Goal: Task Accomplishment & Management: Use online tool/utility

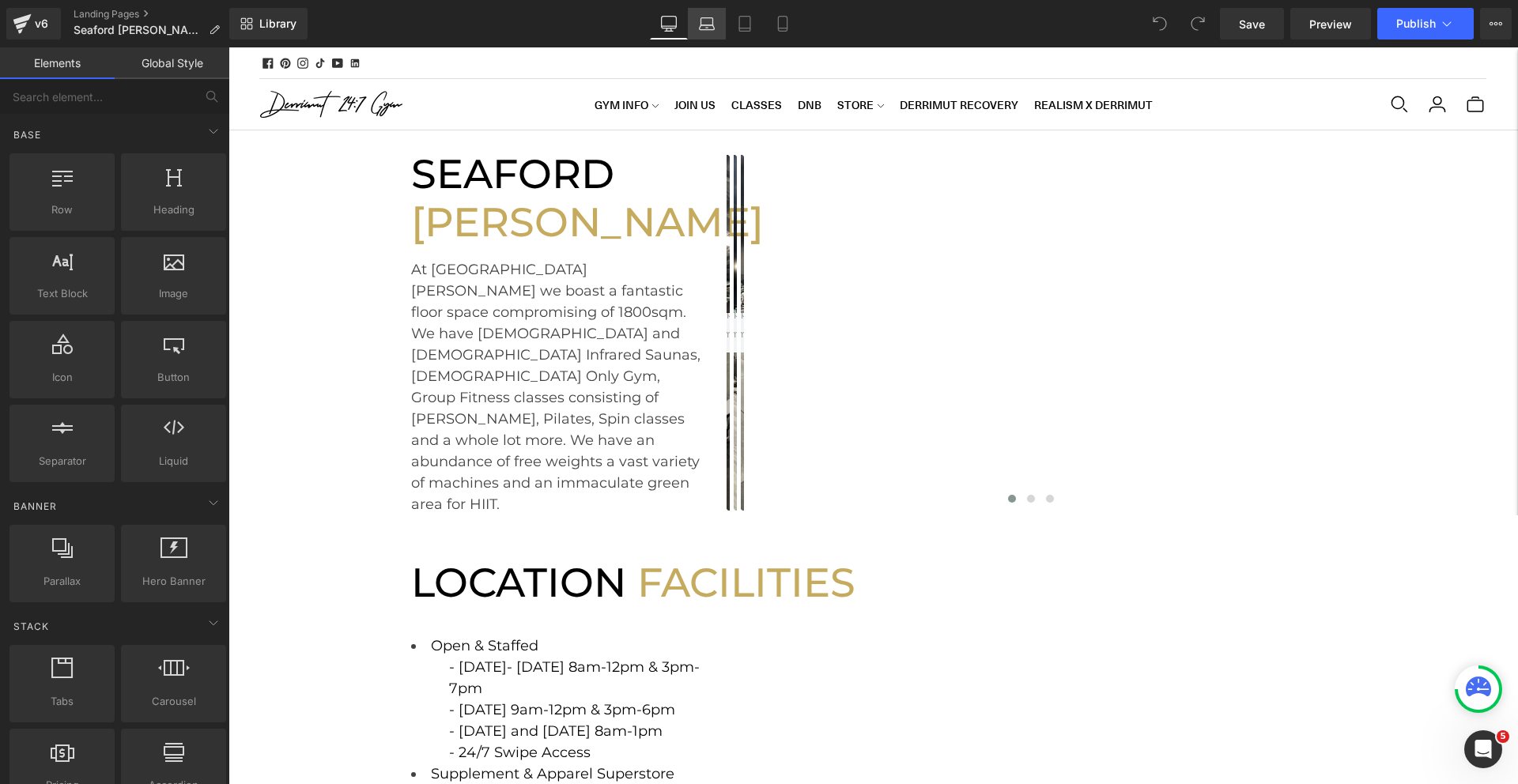
click at [713, 37] on link "Laptop" at bounding box center [706, 24] width 38 height 31
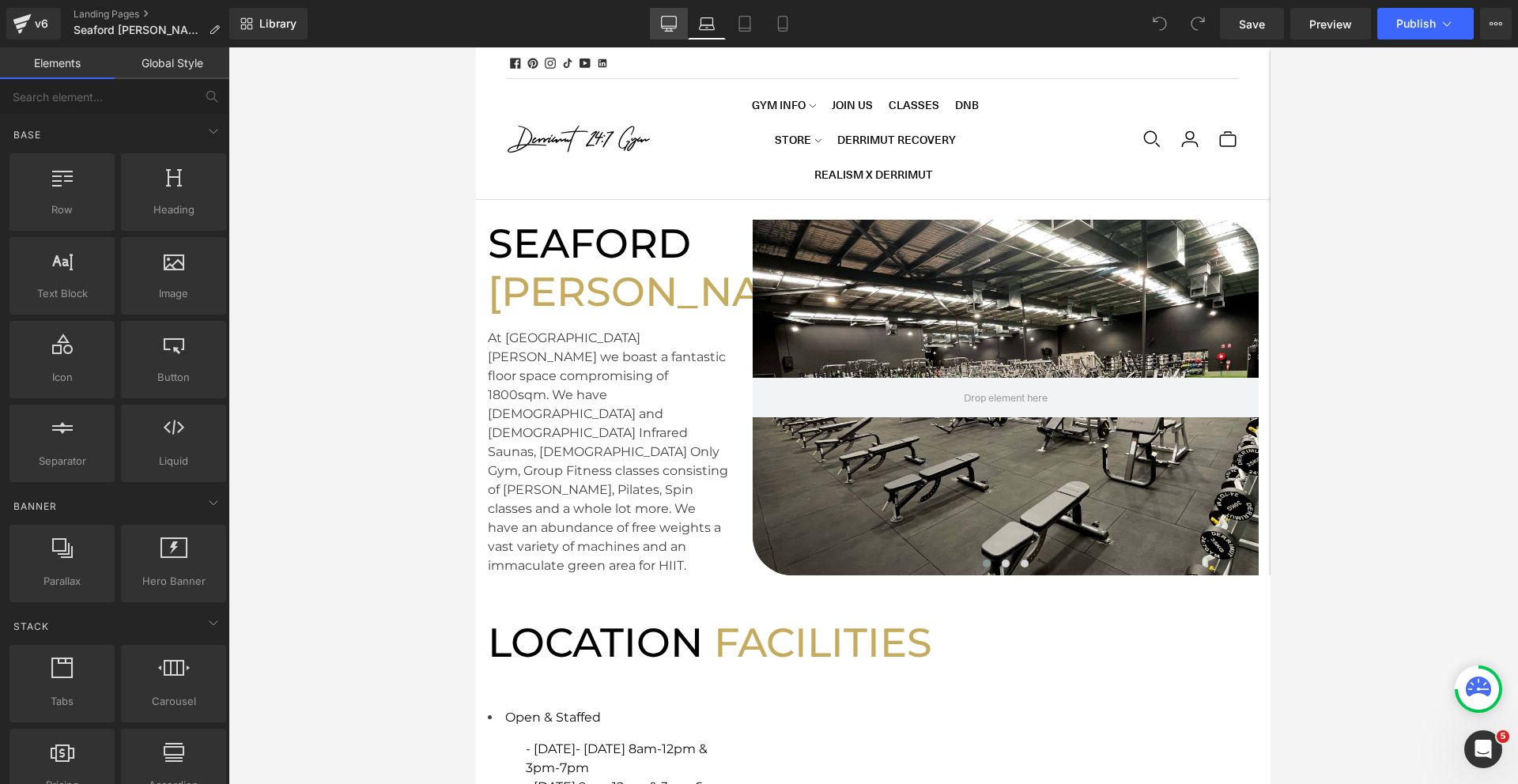
click at [672, 27] on icon at bounding box center [668, 23] width 16 height 16
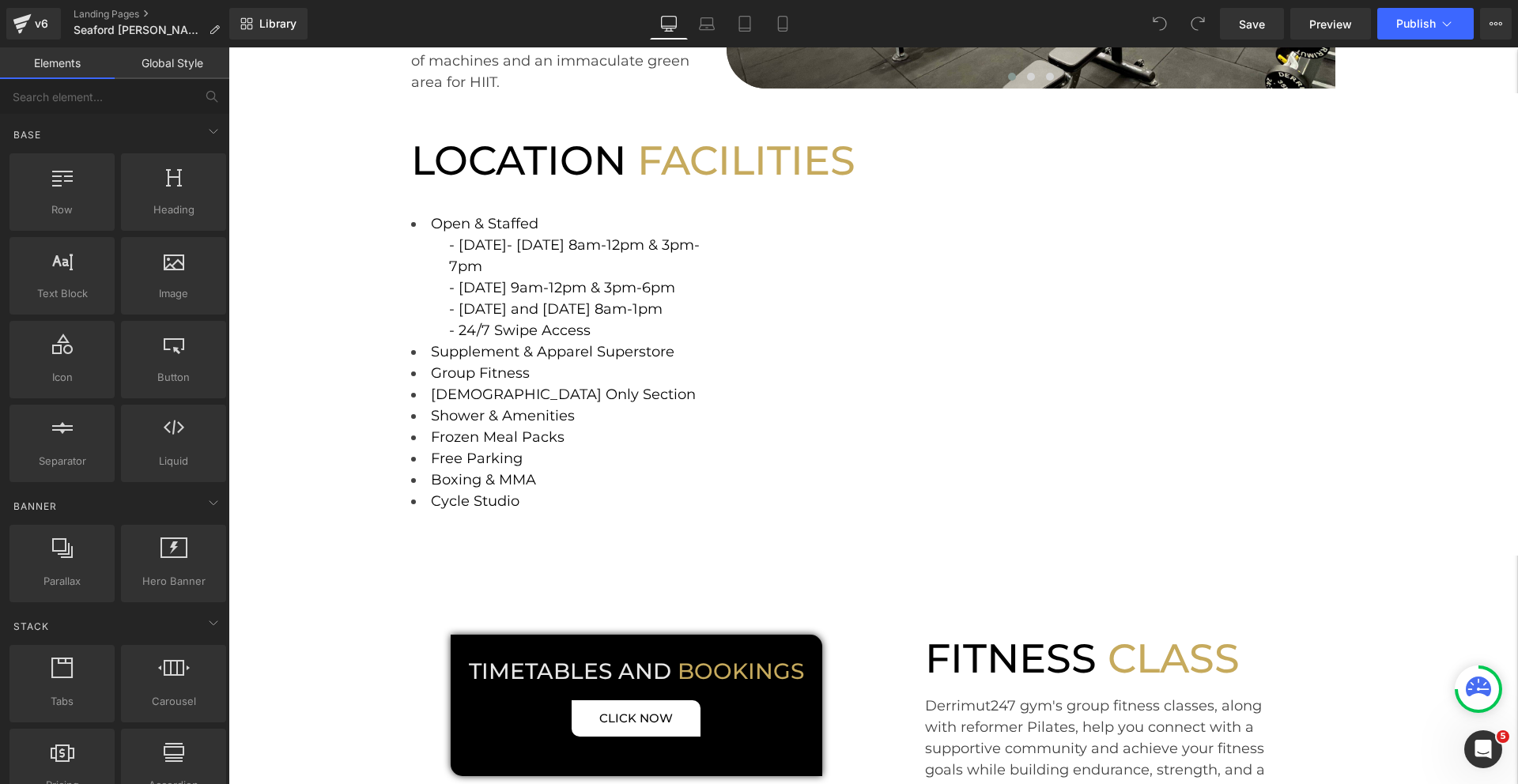
scroll to position [414, 0]
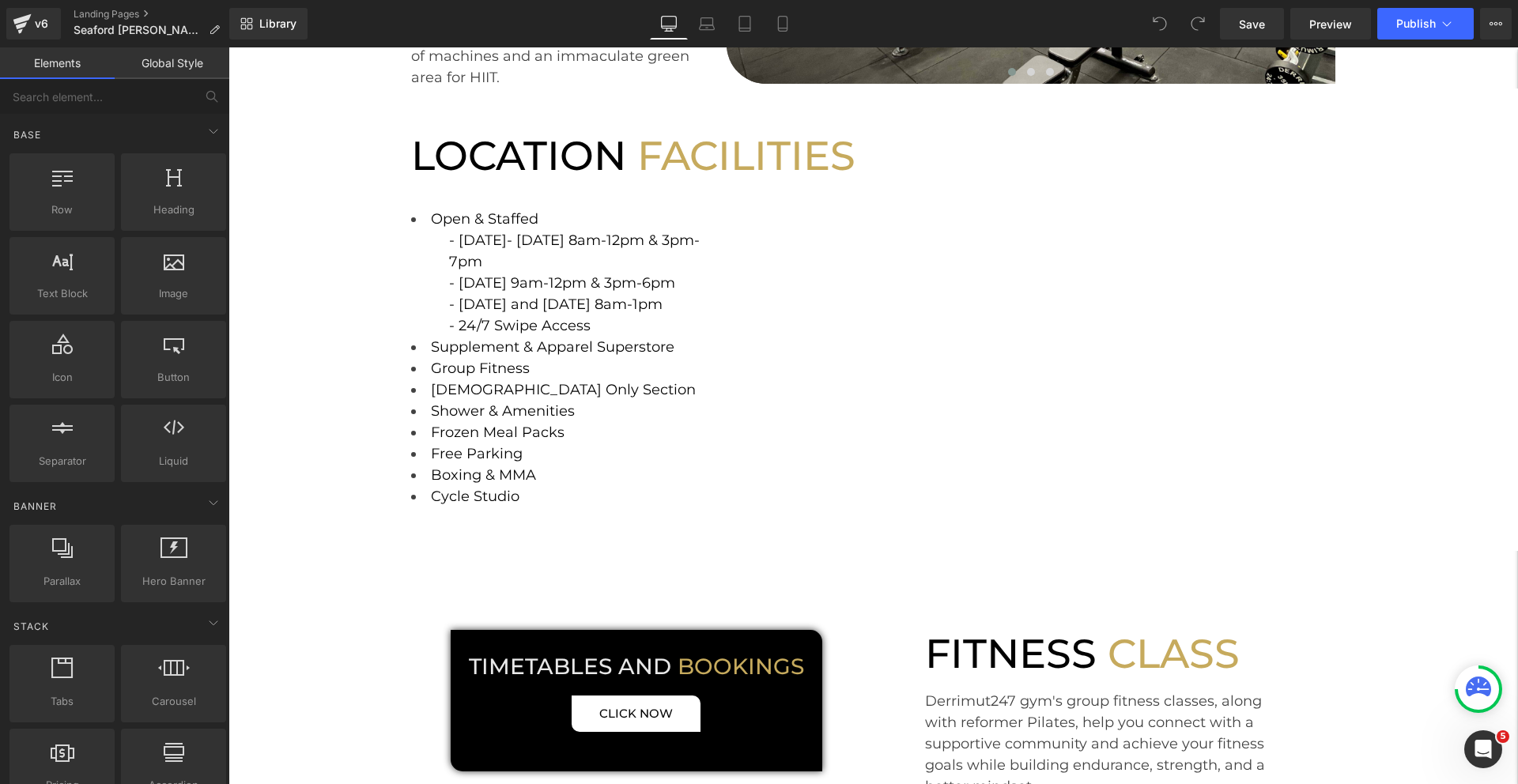
scroll to position [369, 0]
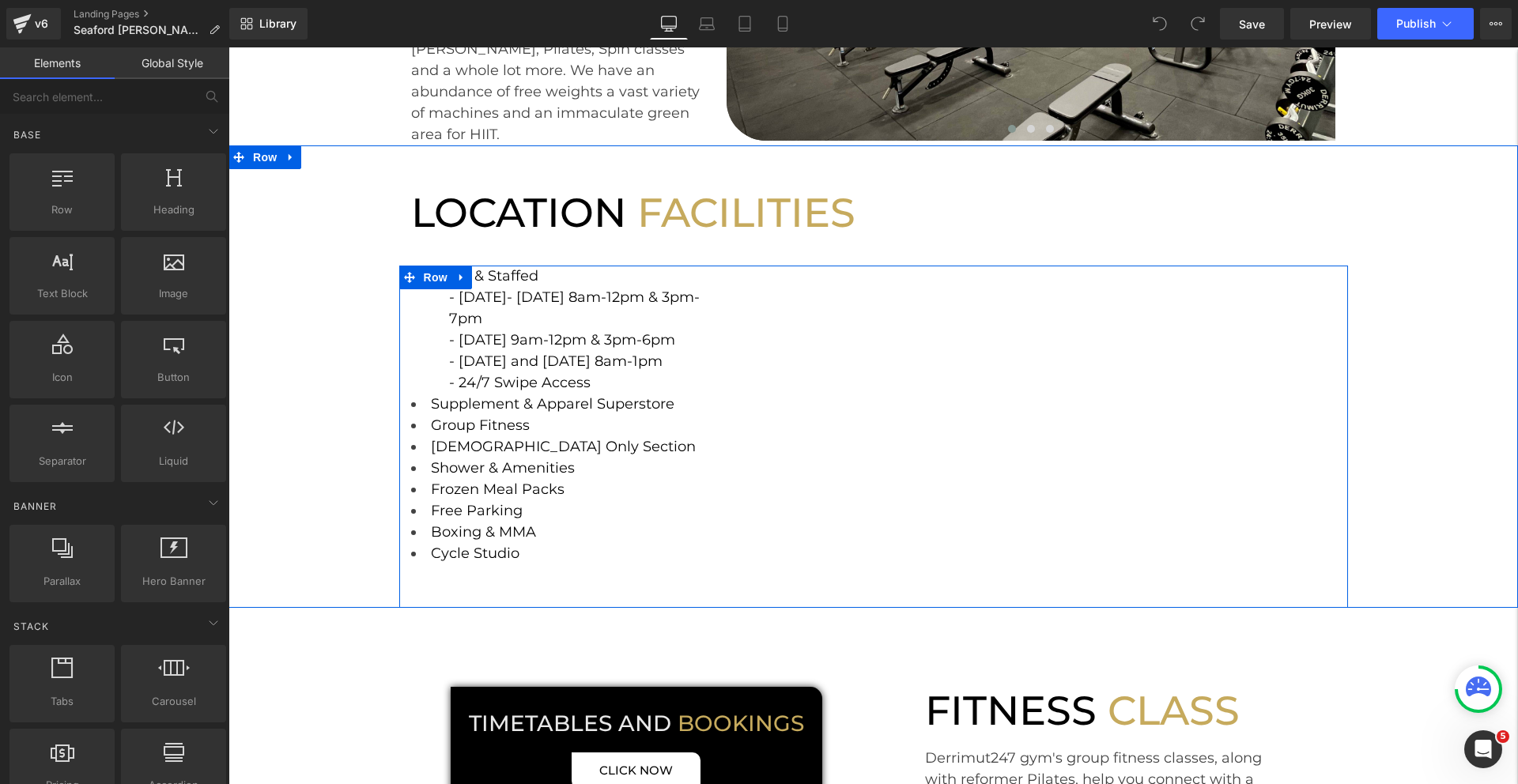
click at [228, 48] on div at bounding box center [228, 48] width 0 height 0
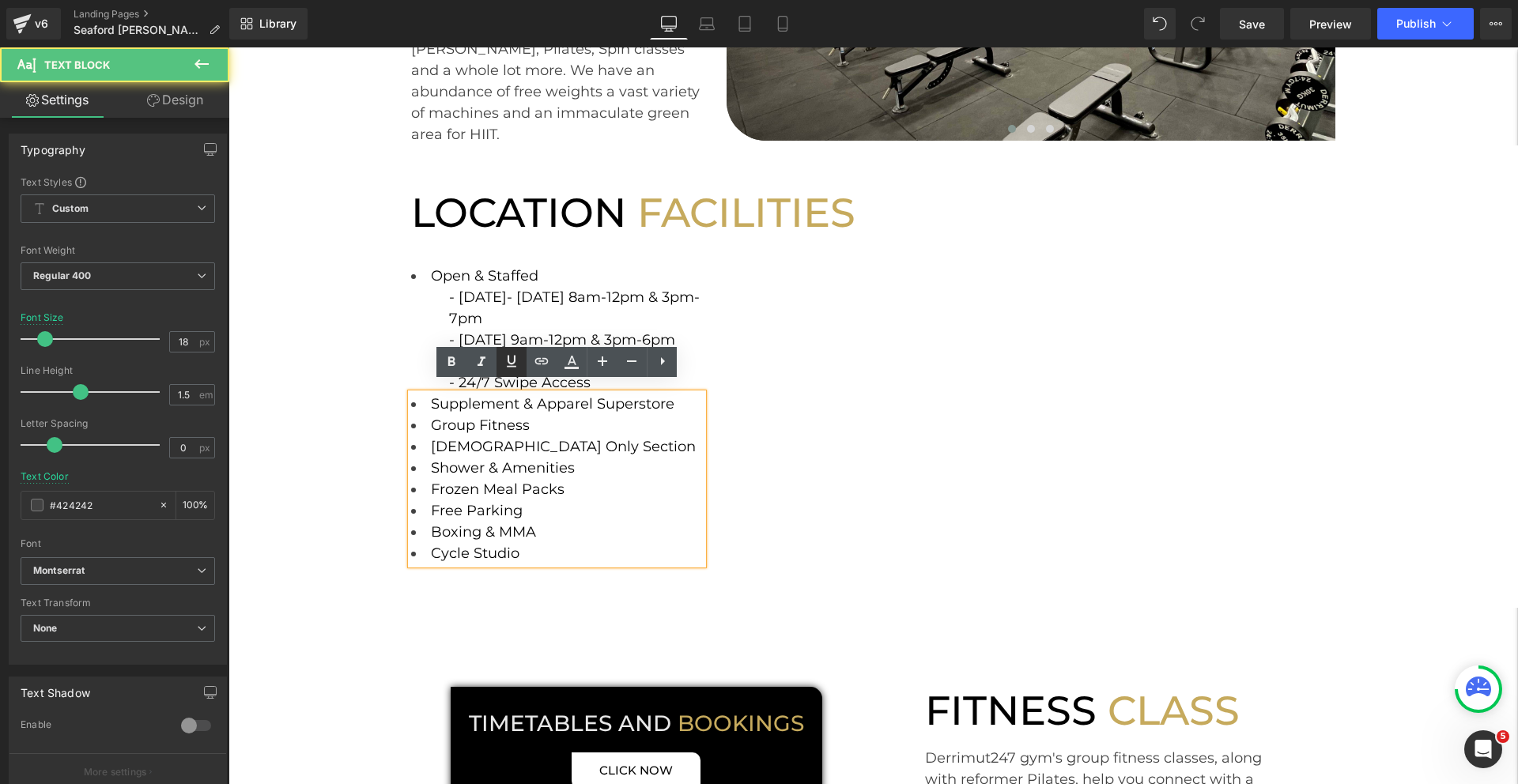
click at [0, 0] on icon at bounding box center [0, 0] width 0 height 0
click at [363, 374] on div "LOCATION FACILITIES Heading Row Open & Staffed Text Block - Monday- Thursday 8a…" at bounding box center [873, 376] width 1289 height 461
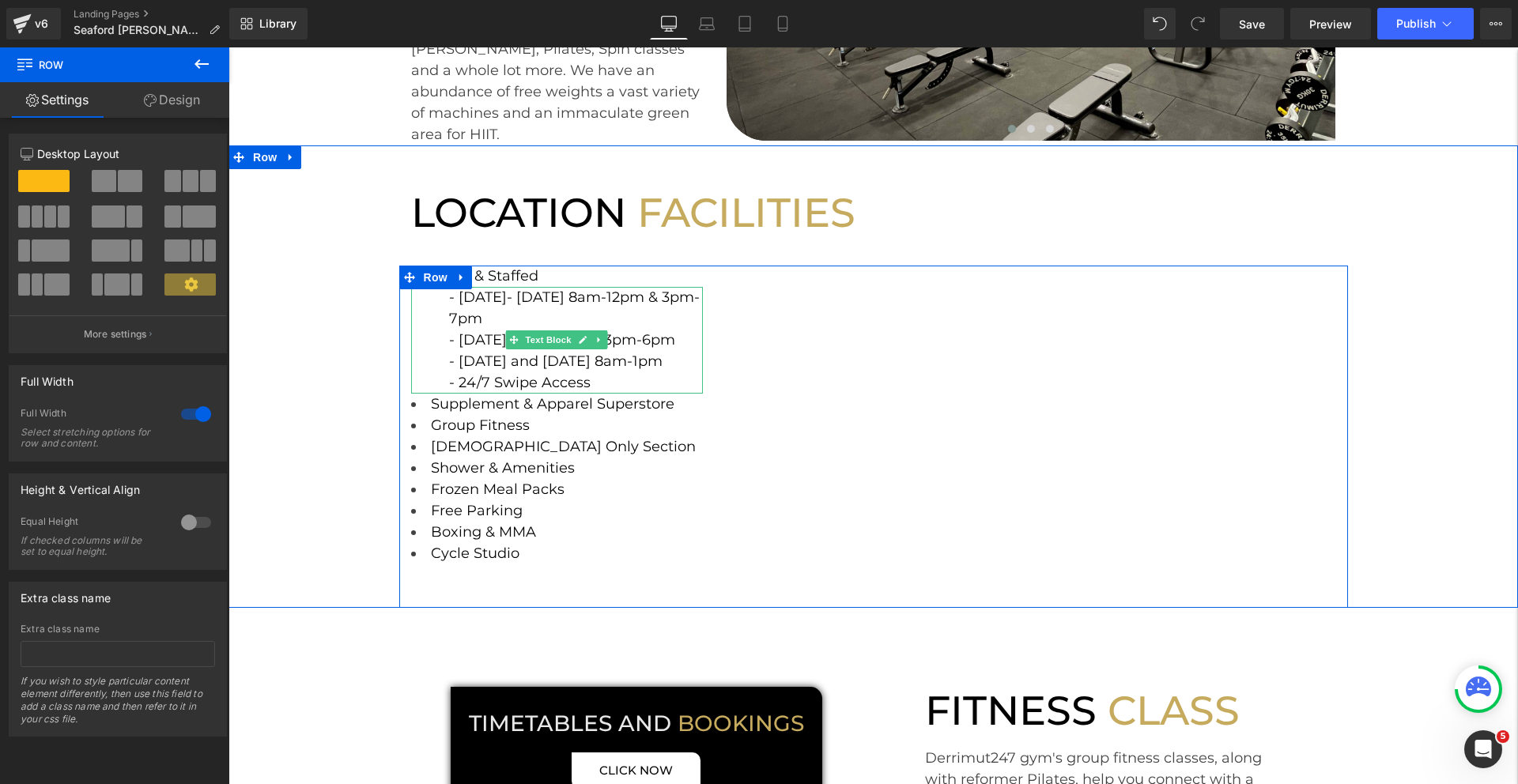
click at [540, 303] on div "- Monday- Thursday 8am-12pm & 3pm-7pm - Friday 9am-12pm & 3pm-6pm - Saturday an…" at bounding box center [557, 340] width 292 height 107
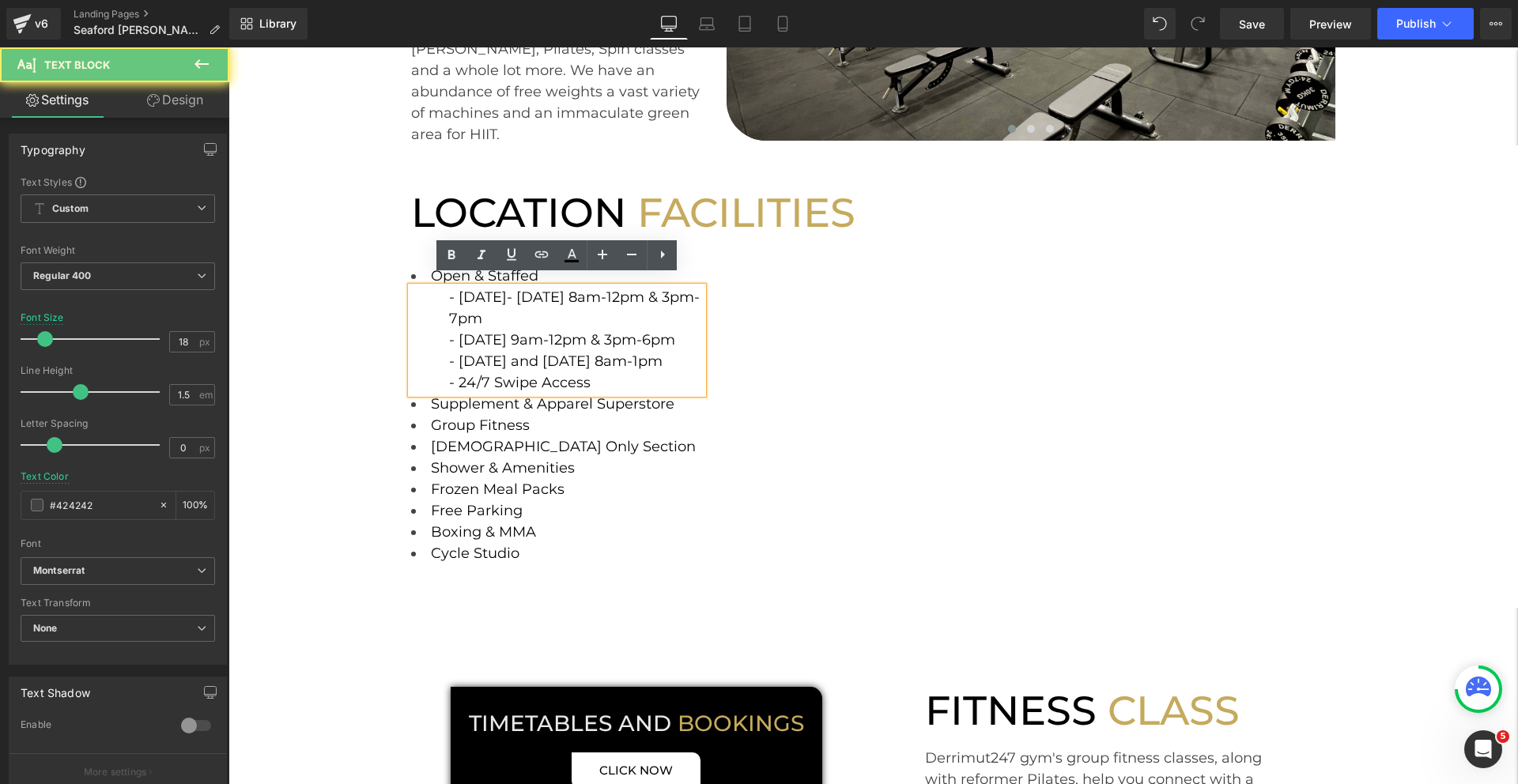
click at [532, 305] on div "- Monday- Thursday 8am-12pm & 3pm-7pm - Friday 9am-12pm & 3pm-6pm - Saturday an…" at bounding box center [557, 340] width 292 height 107
click at [538, 331] on span "- [DATE] 9am-12pm & 3pm-6pm" at bounding box center [562, 339] width 226 height 17
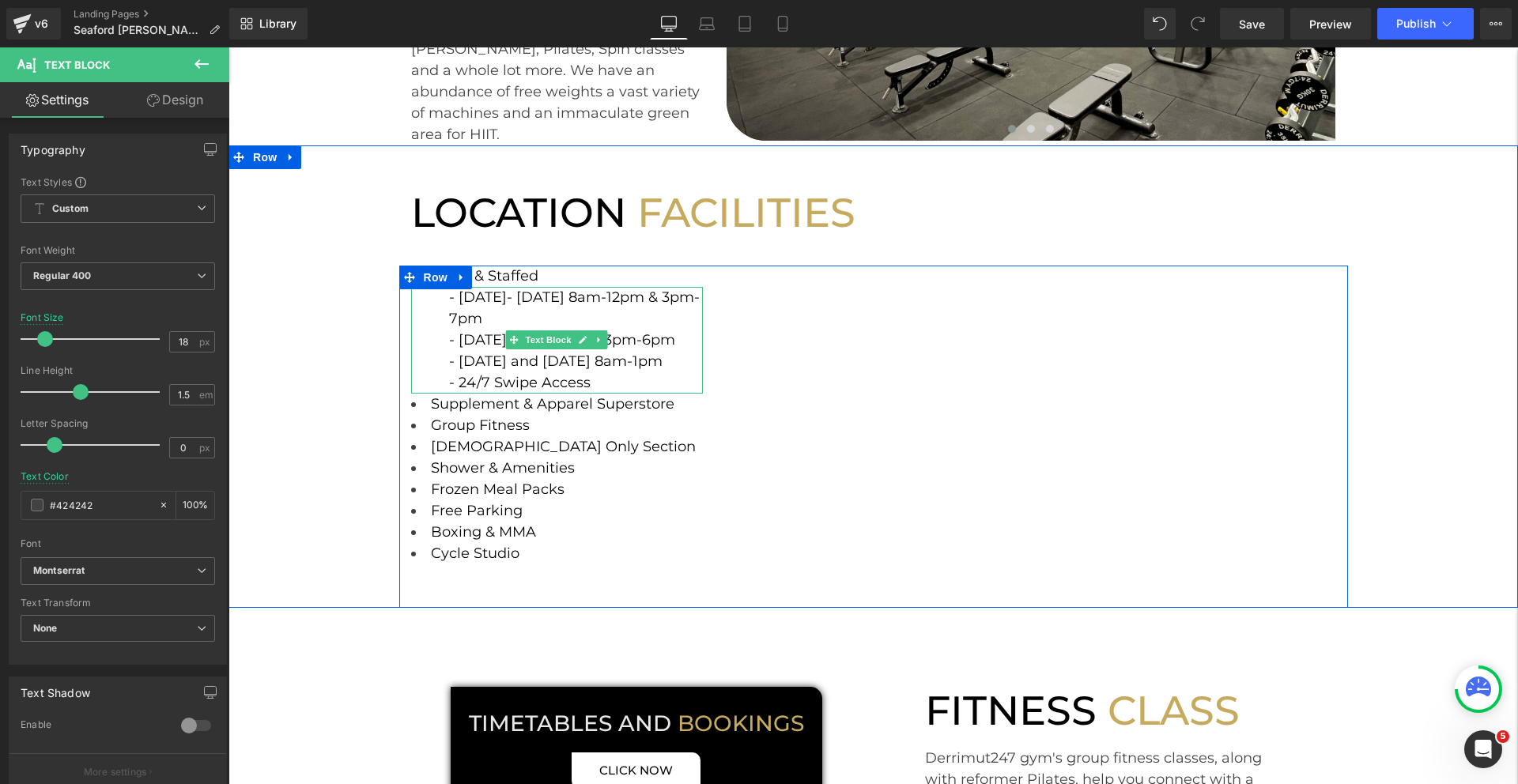
click at [667, 331] on span "- [DATE] 9am-12pm & 3pm-6pm" at bounding box center [562, 339] width 226 height 17
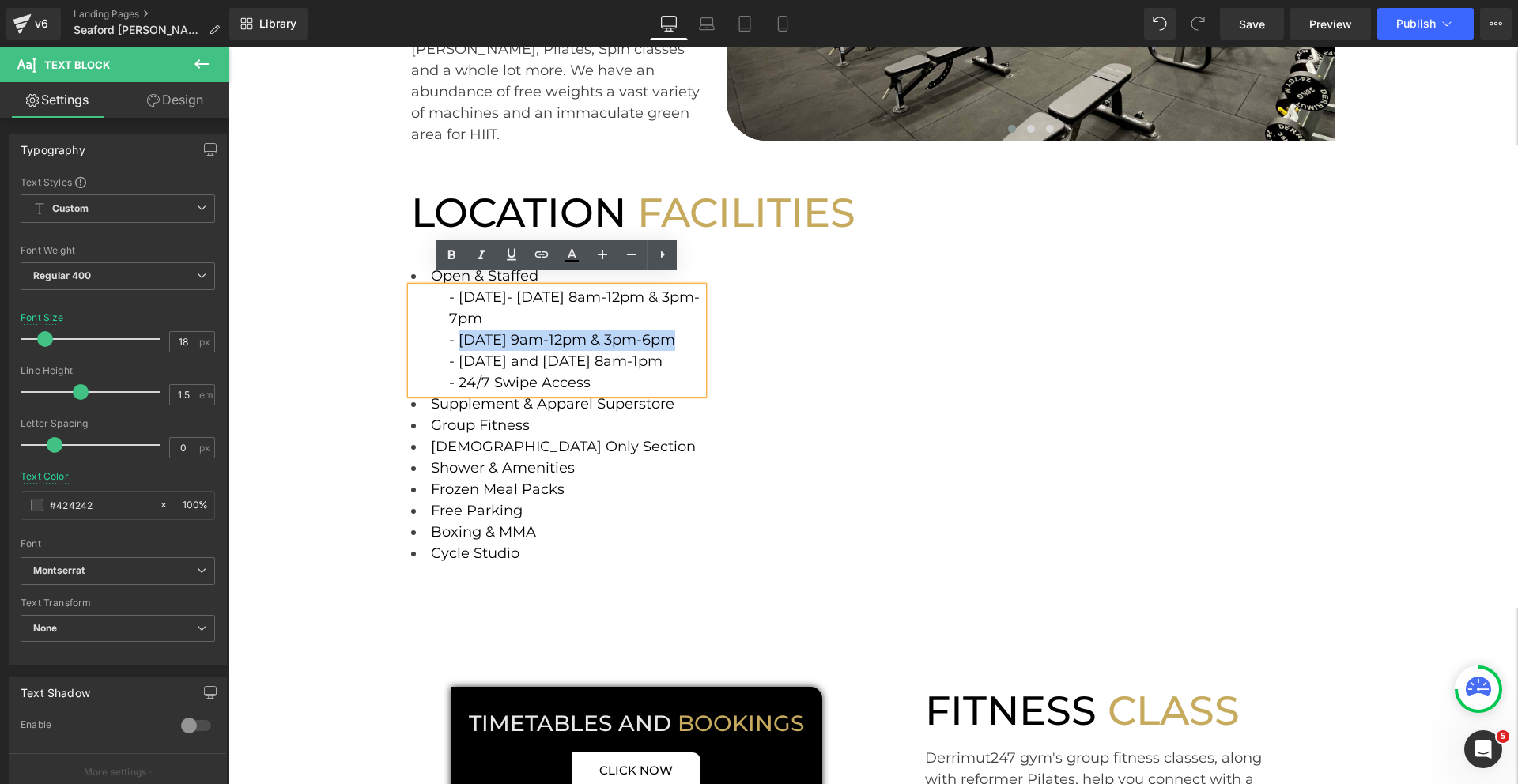
drag, startPoint x: 667, startPoint y: 330, endPoint x: 457, endPoint y: 335, distance: 210.1
click at [457, 335] on span "- [DATE] 9am-12pm & 3pm-6pm" at bounding box center [562, 339] width 226 height 17
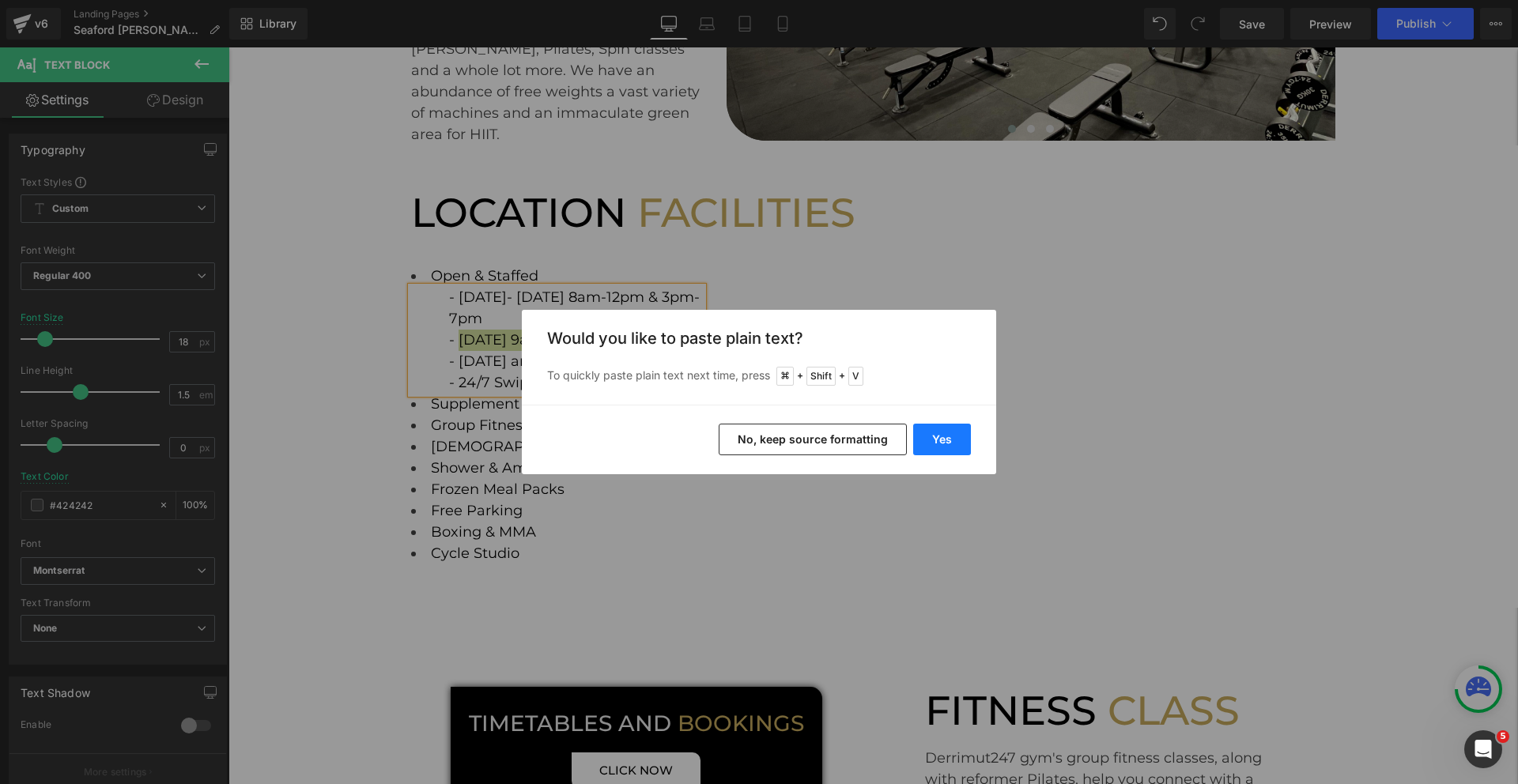
click at [950, 439] on button "Yes" at bounding box center [942, 439] width 58 height 31
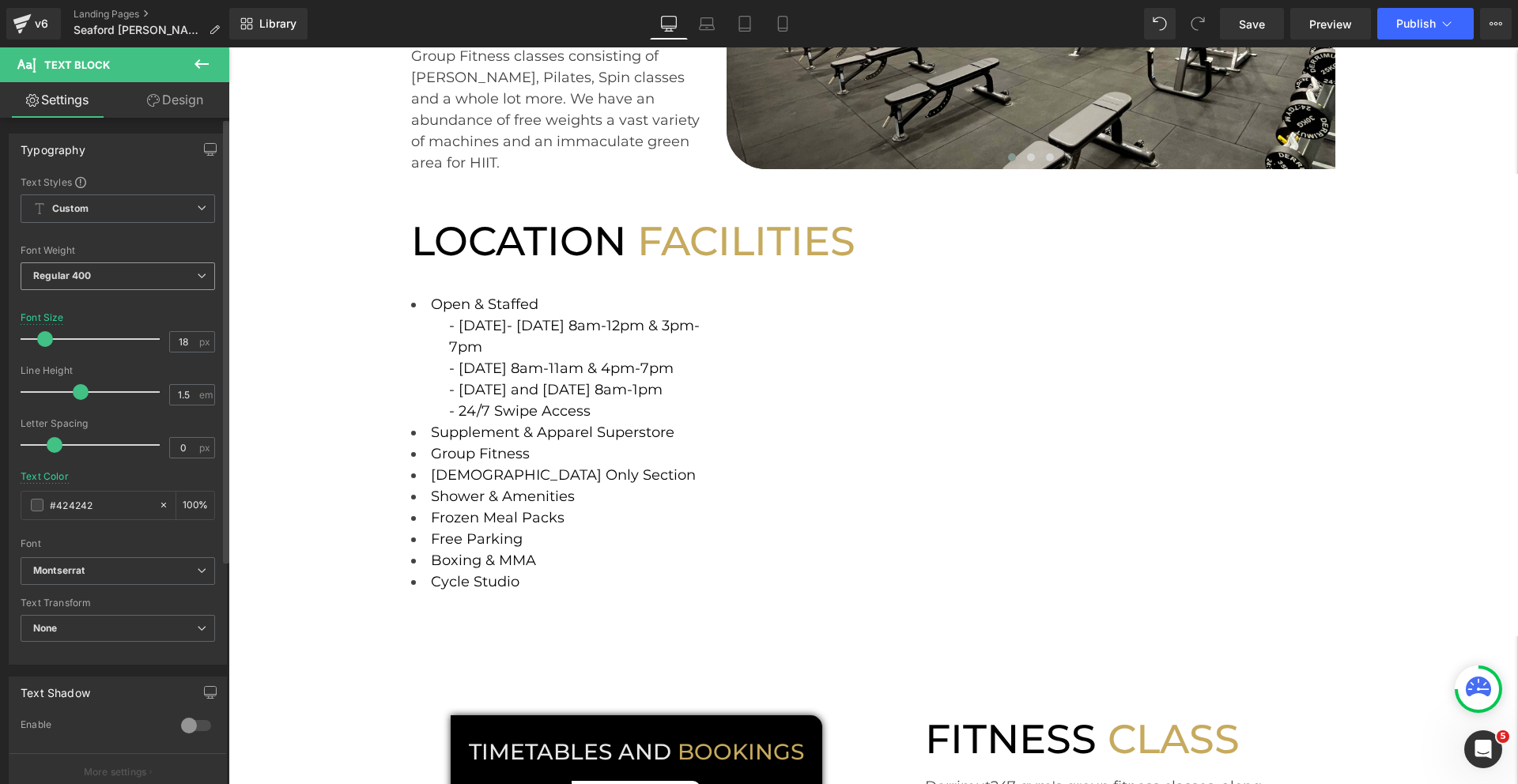
scroll to position [279, 0]
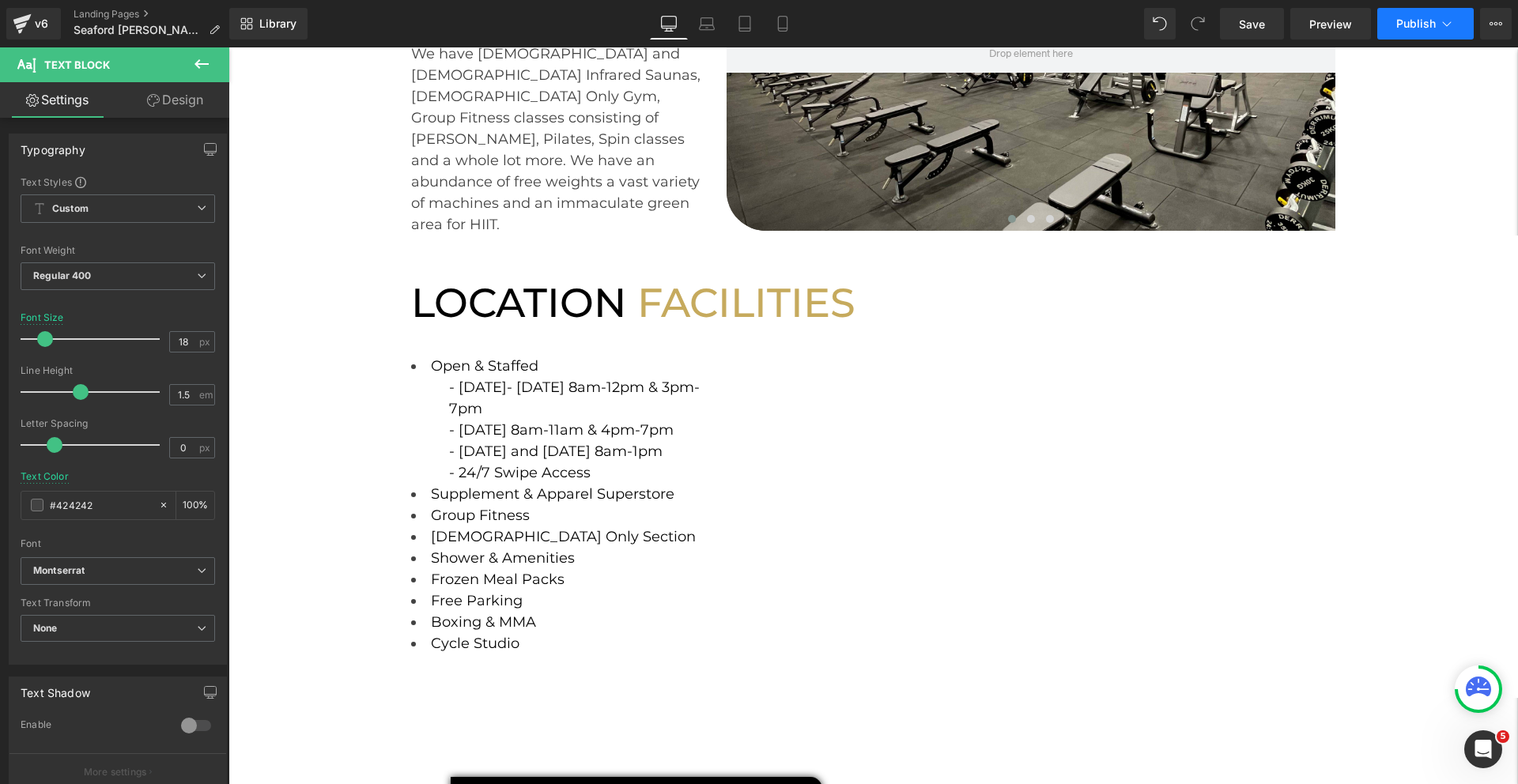
click at [1412, 28] on span "Publish" at bounding box center [1415, 24] width 40 height 13
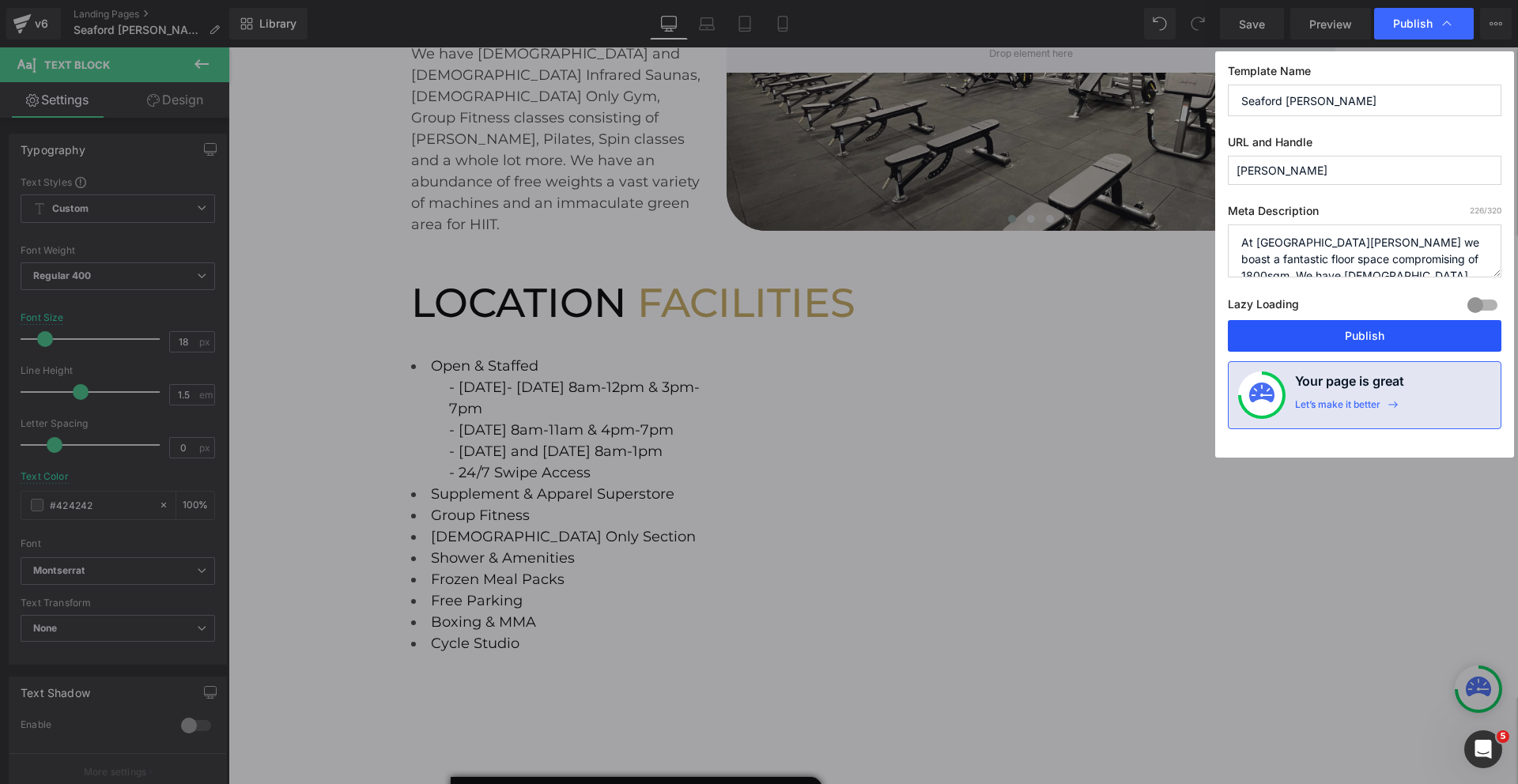
drag, startPoint x: 1314, startPoint y: 342, endPoint x: 1085, endPoint y: 294, distance: 234.0
click at [1314, 342] on button "Publish" at bounding box center [1364, 335] width 273 height 31
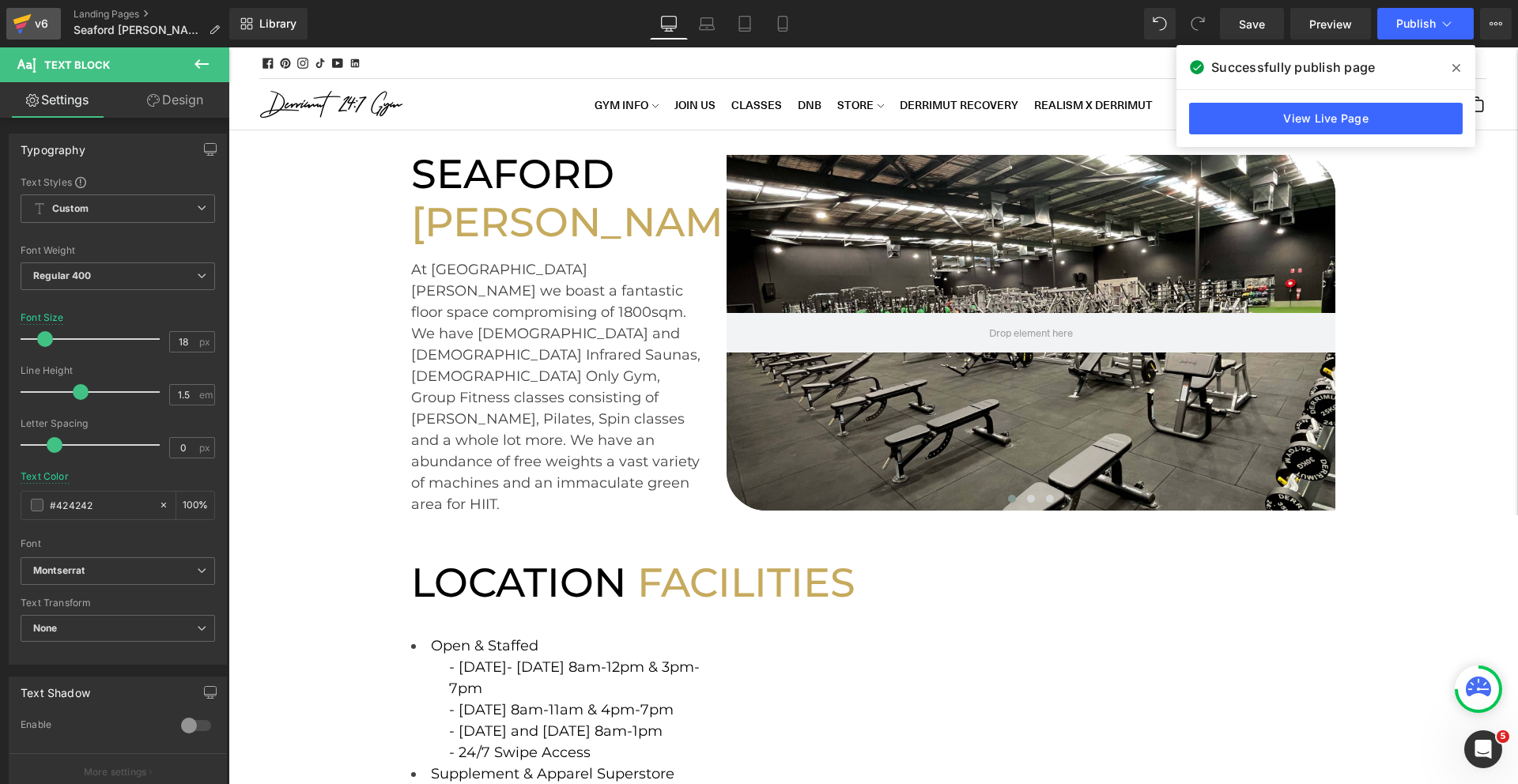
click at [41, 35] on link "v6" at bounding box center [33, 24] width 54 height 31
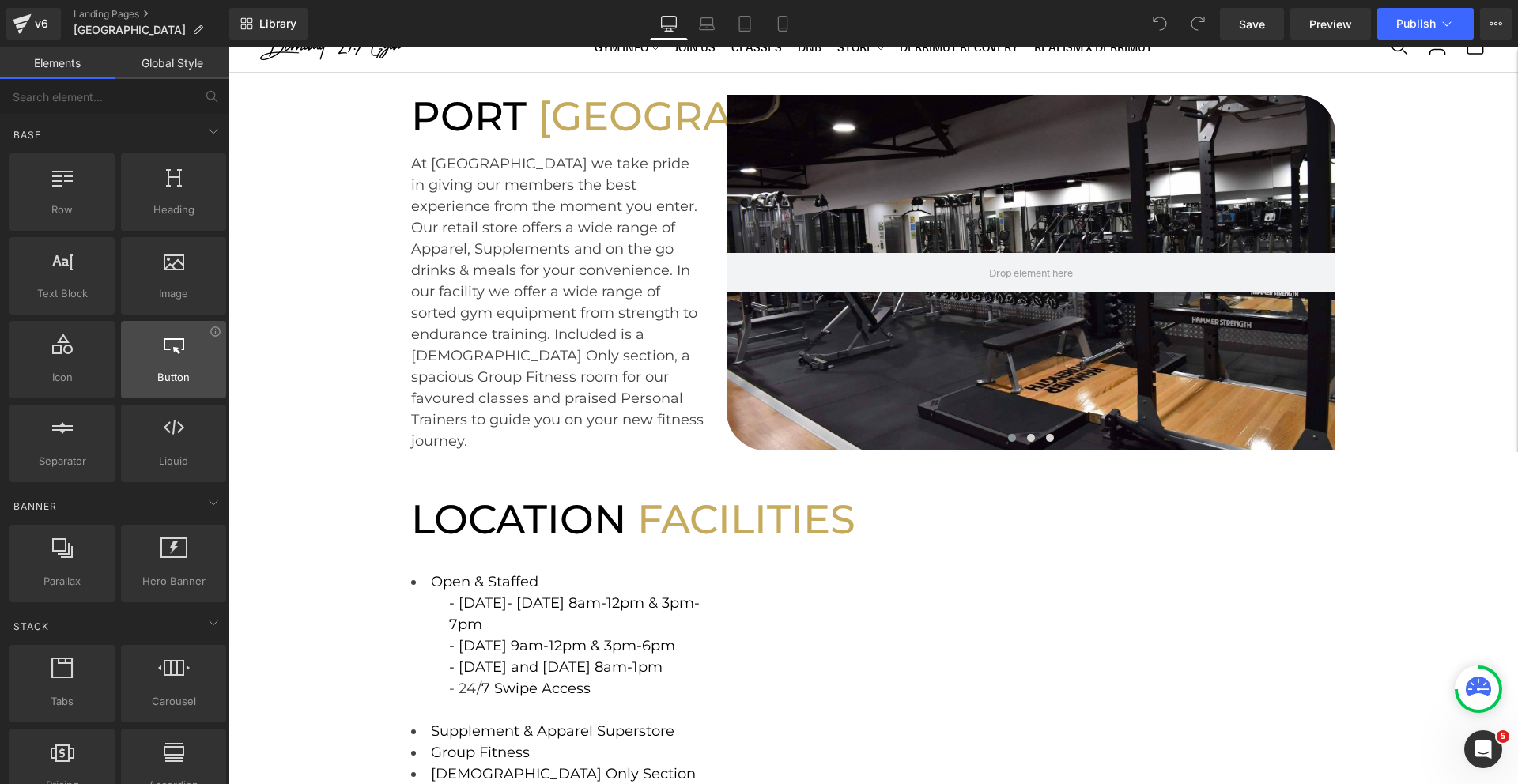
scroll to position [61, 0]
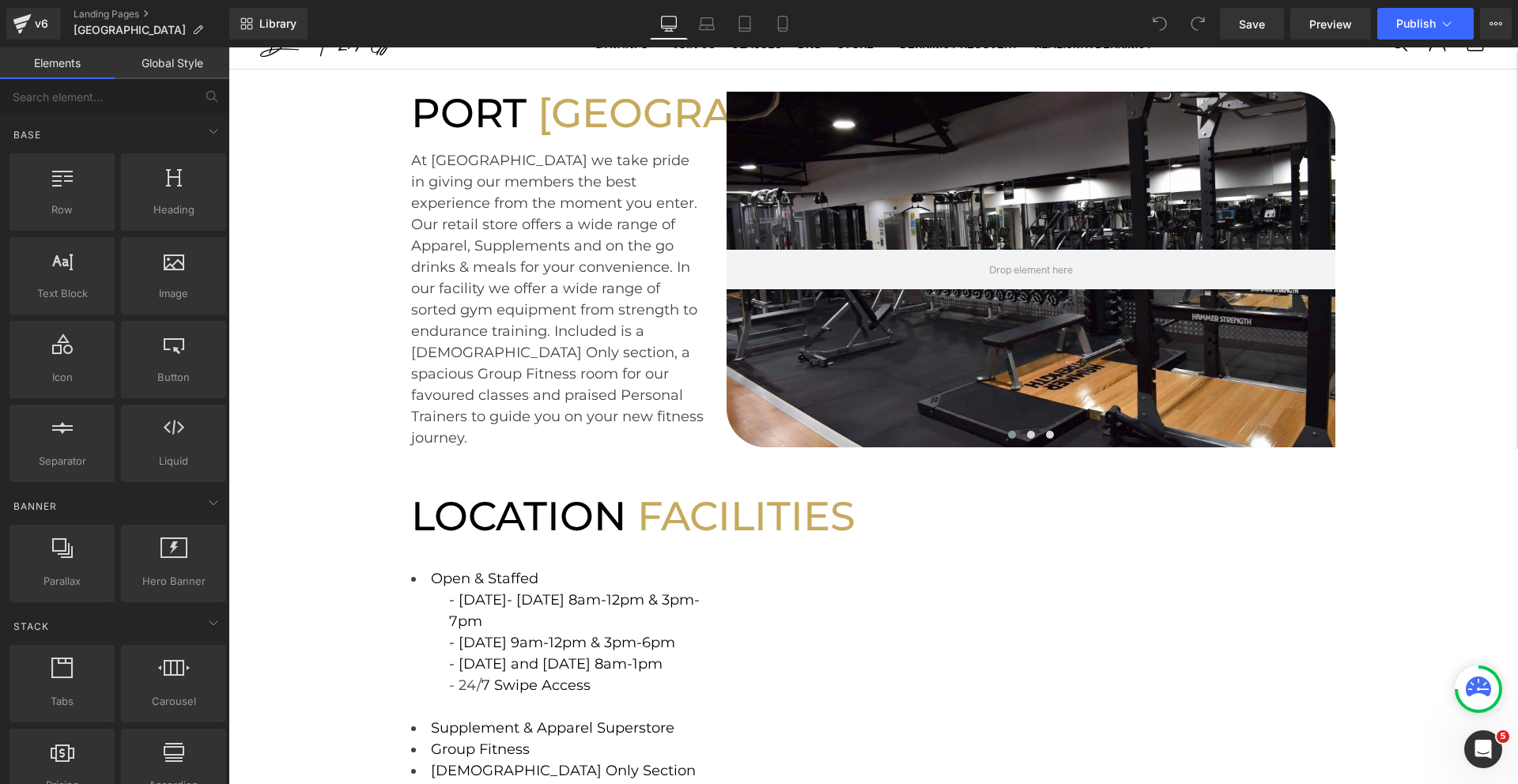
click at [668, 641] on span "- [DATE] 9am-12pm & 3pm-6pm" at bounding box center [562, 642] width 226 height 17
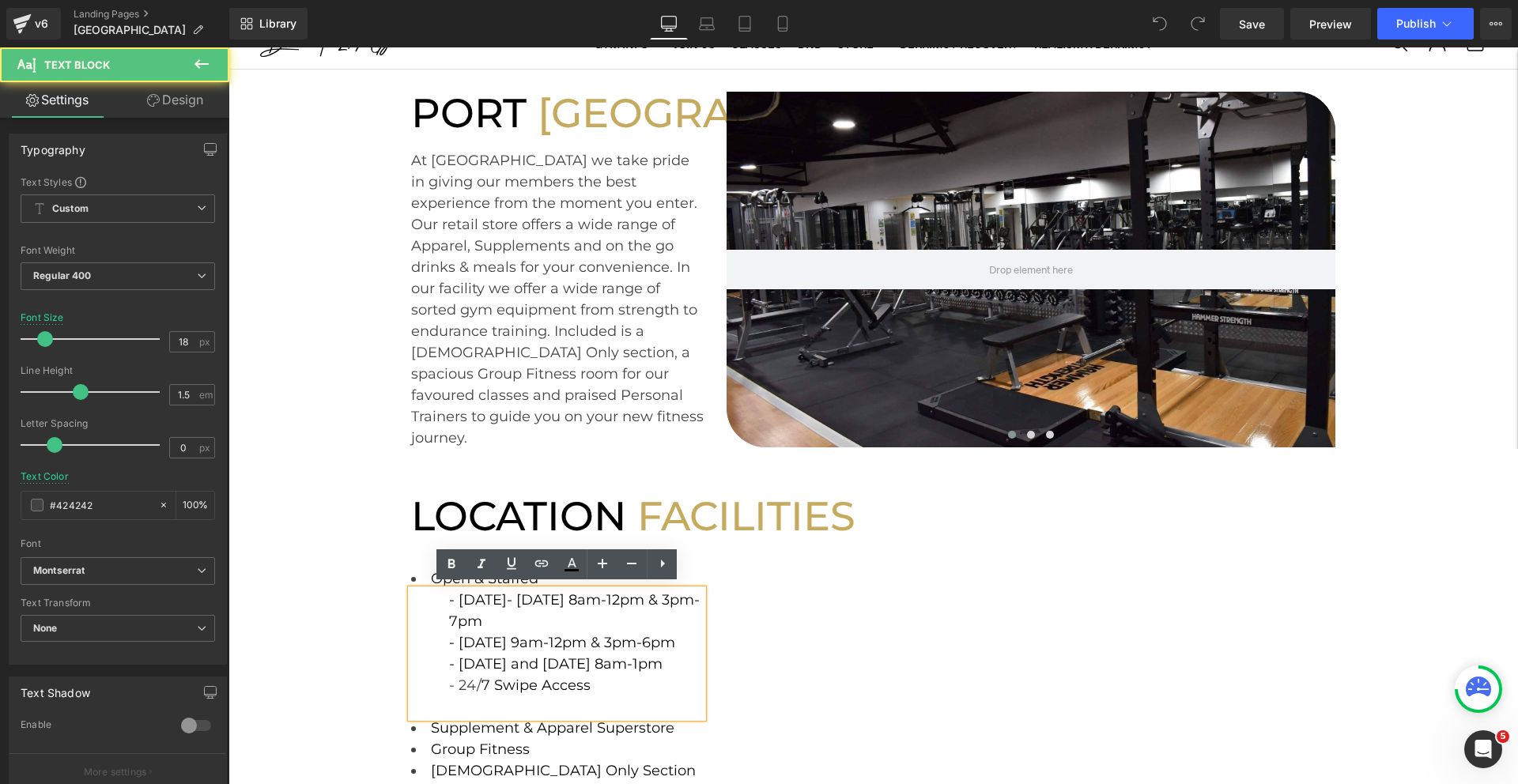
click at [666, 640] on span "- [DATE] 9am-12pm & 3pm-6pm" at bounding box center [562, 642] width 226 height 17
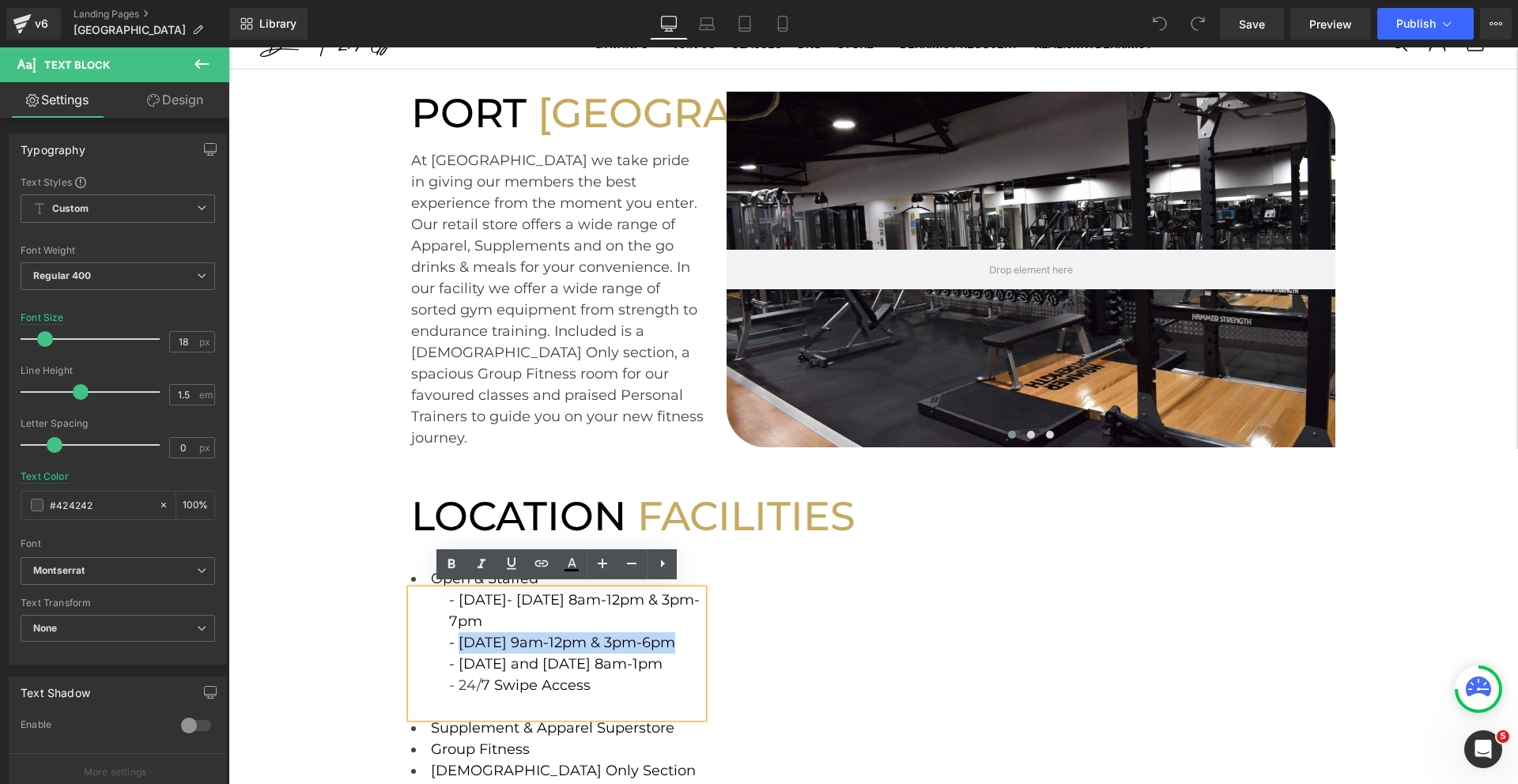
drag, startPoint x: 666, startPoint y: 640, endPoint x: 460, endPoint y: 634, distance: 206.1
click at [460, 634] on span "- [DATE] 9am-12pm & 3pm-6pm" at bounding box center [562, 642] width 226 height 17
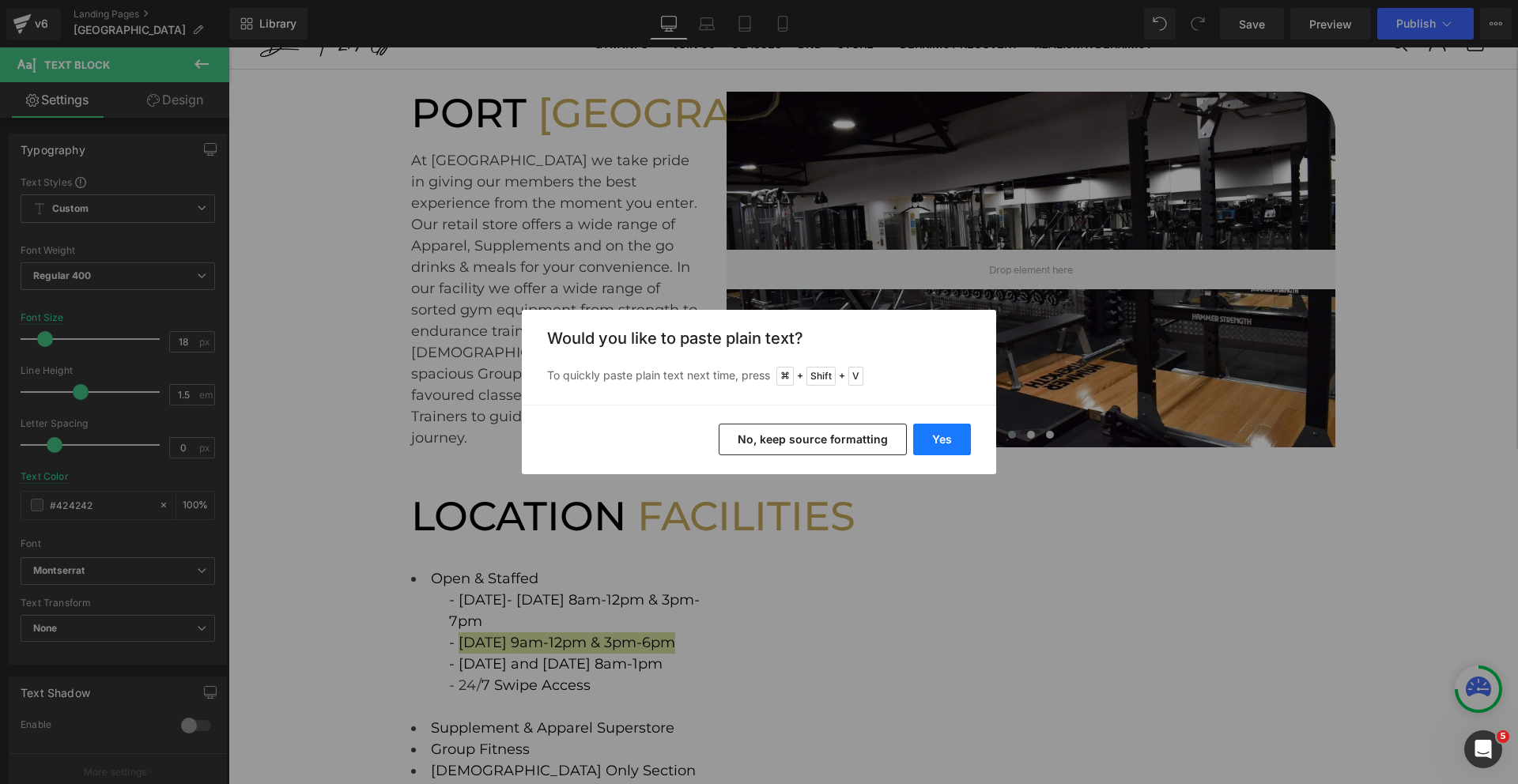
click at [0, 0] on button "Yes" at bounding box center [0, 0] width 0 height 0
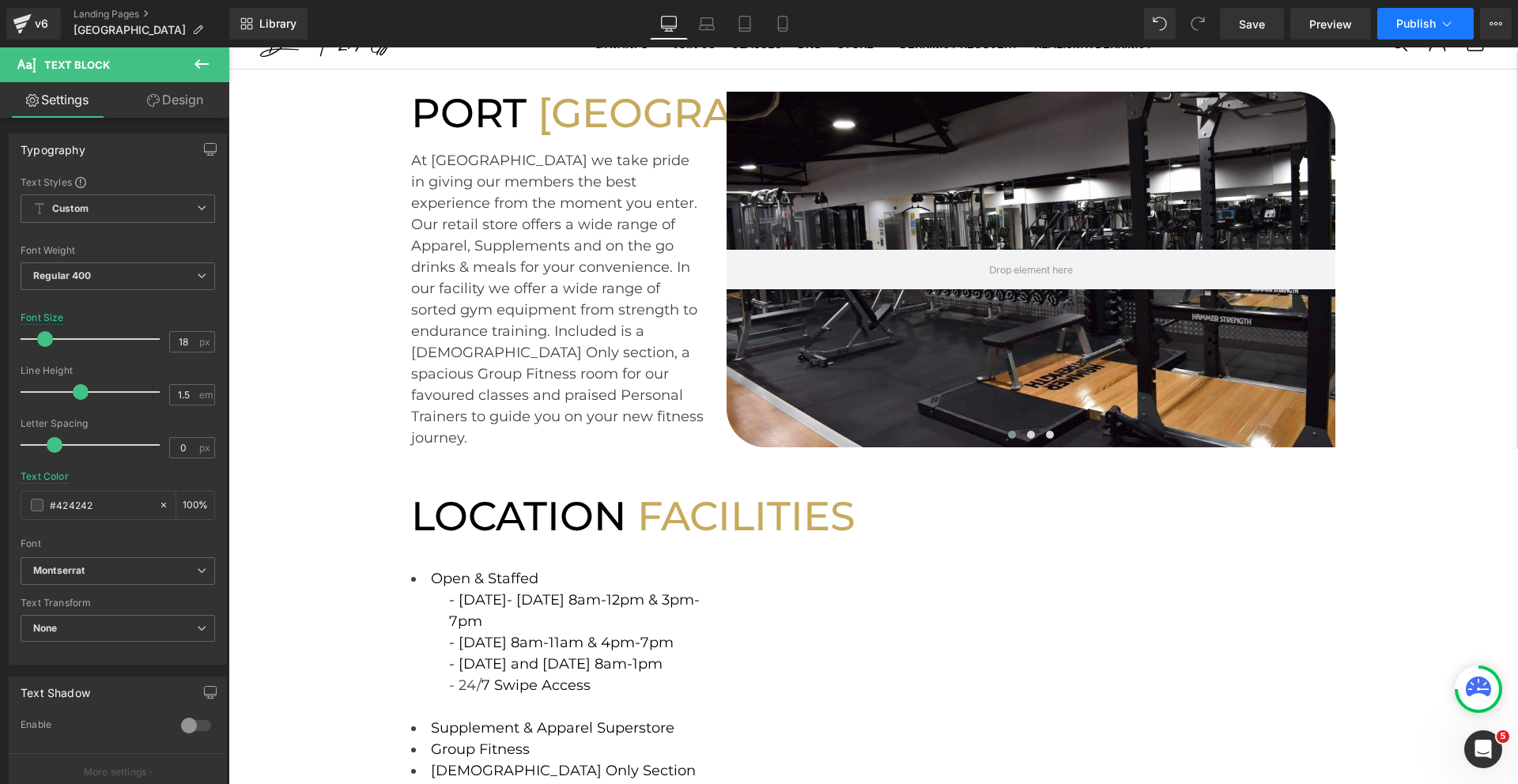
click at [1417, 26] on span "Publish" at bounding box center [1415, 24] width 40 height 13
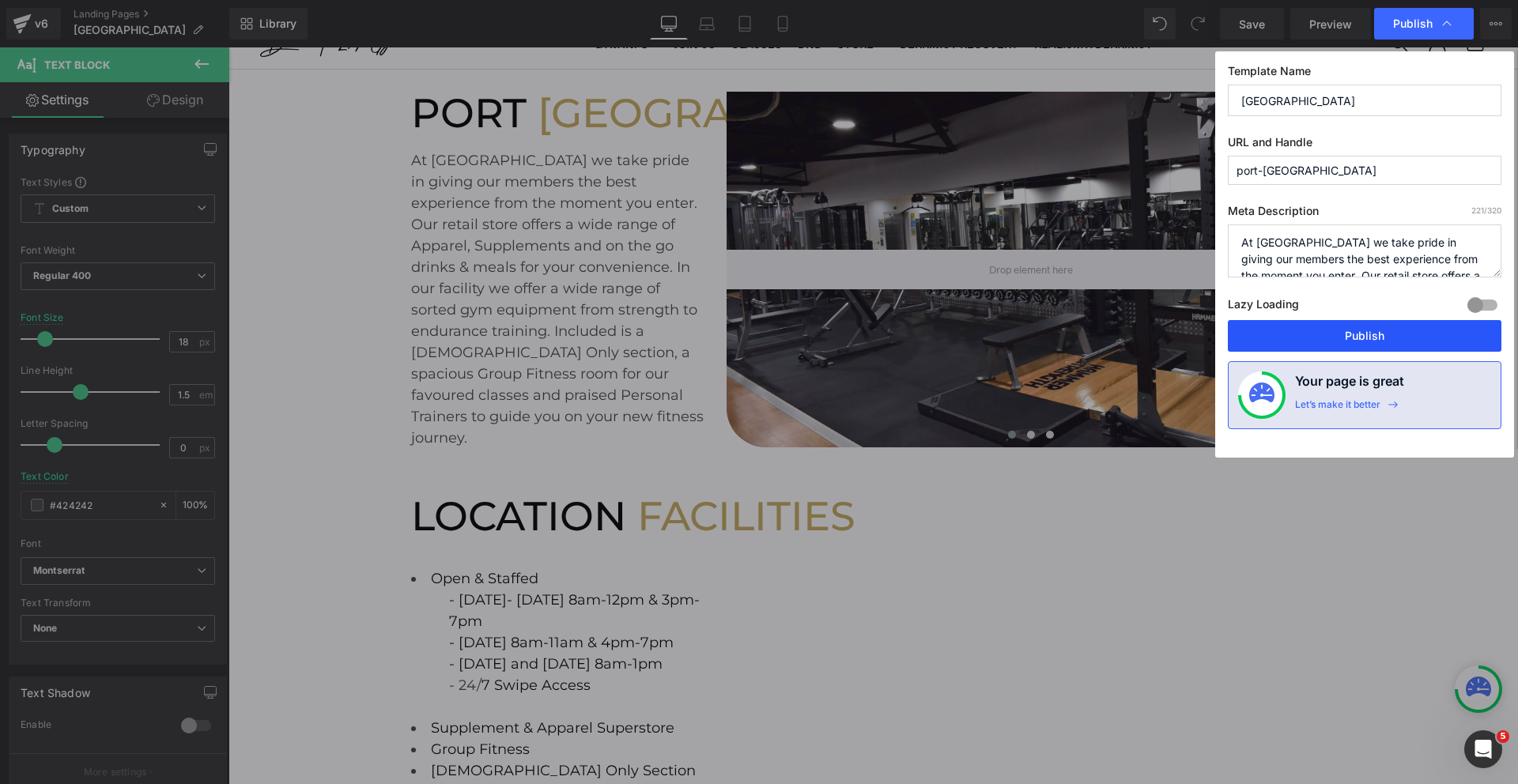
click at [0, 0] on button "Publish" at bounding box center [0, 0] width 0 height 0
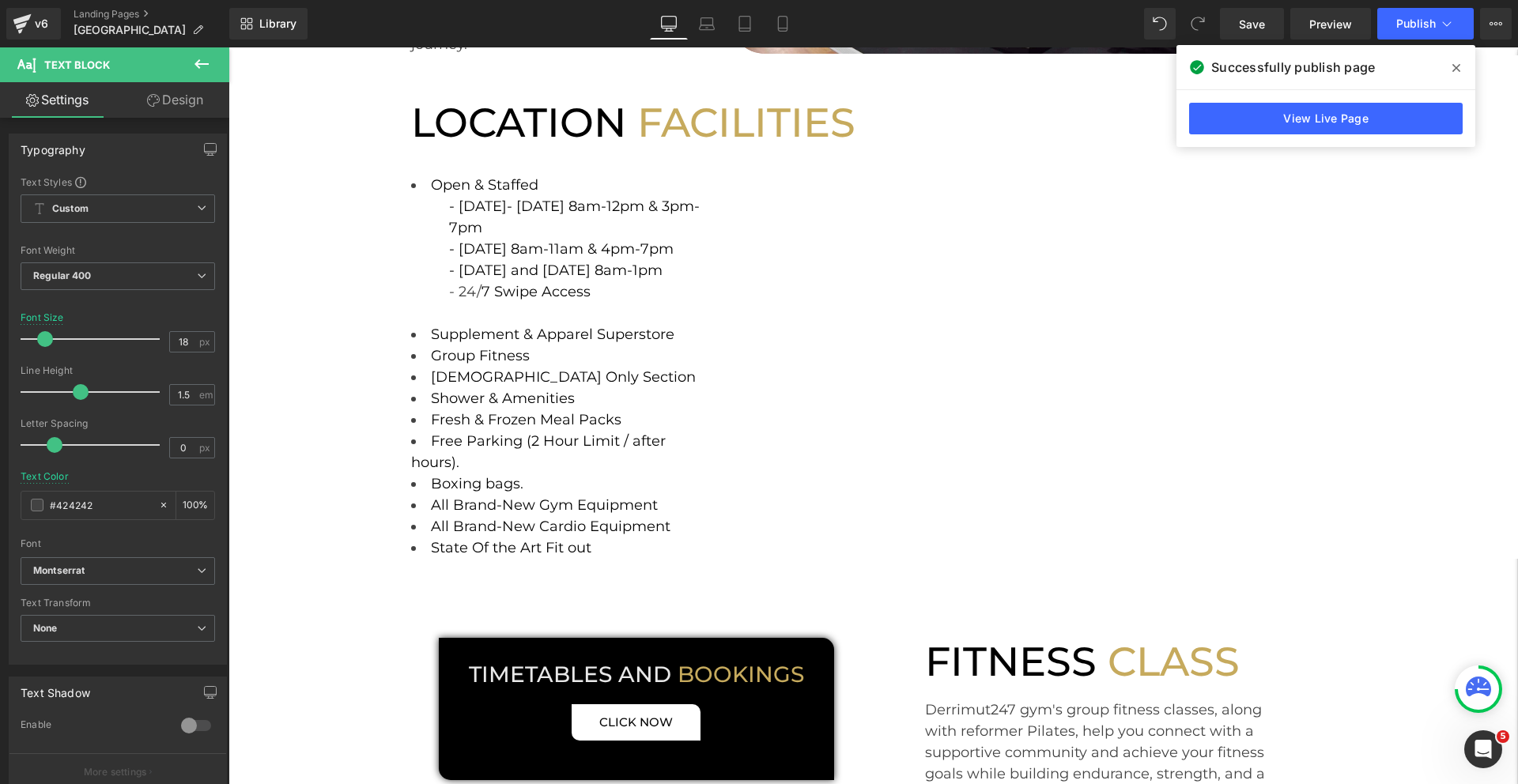
scroll to position [465, 0]
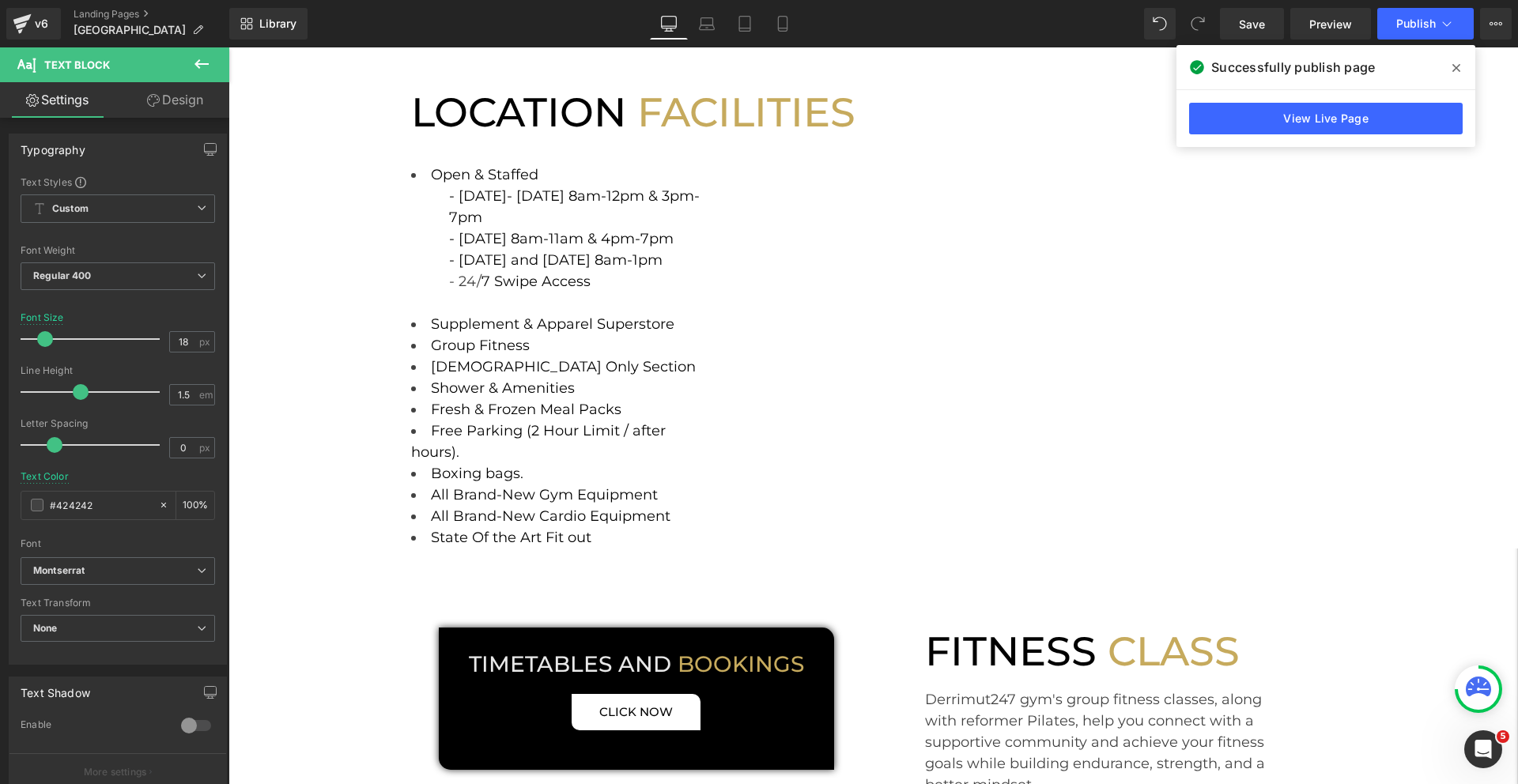
click at [0, 0] on icon at bounding box center [0, 0] width 0 height 0
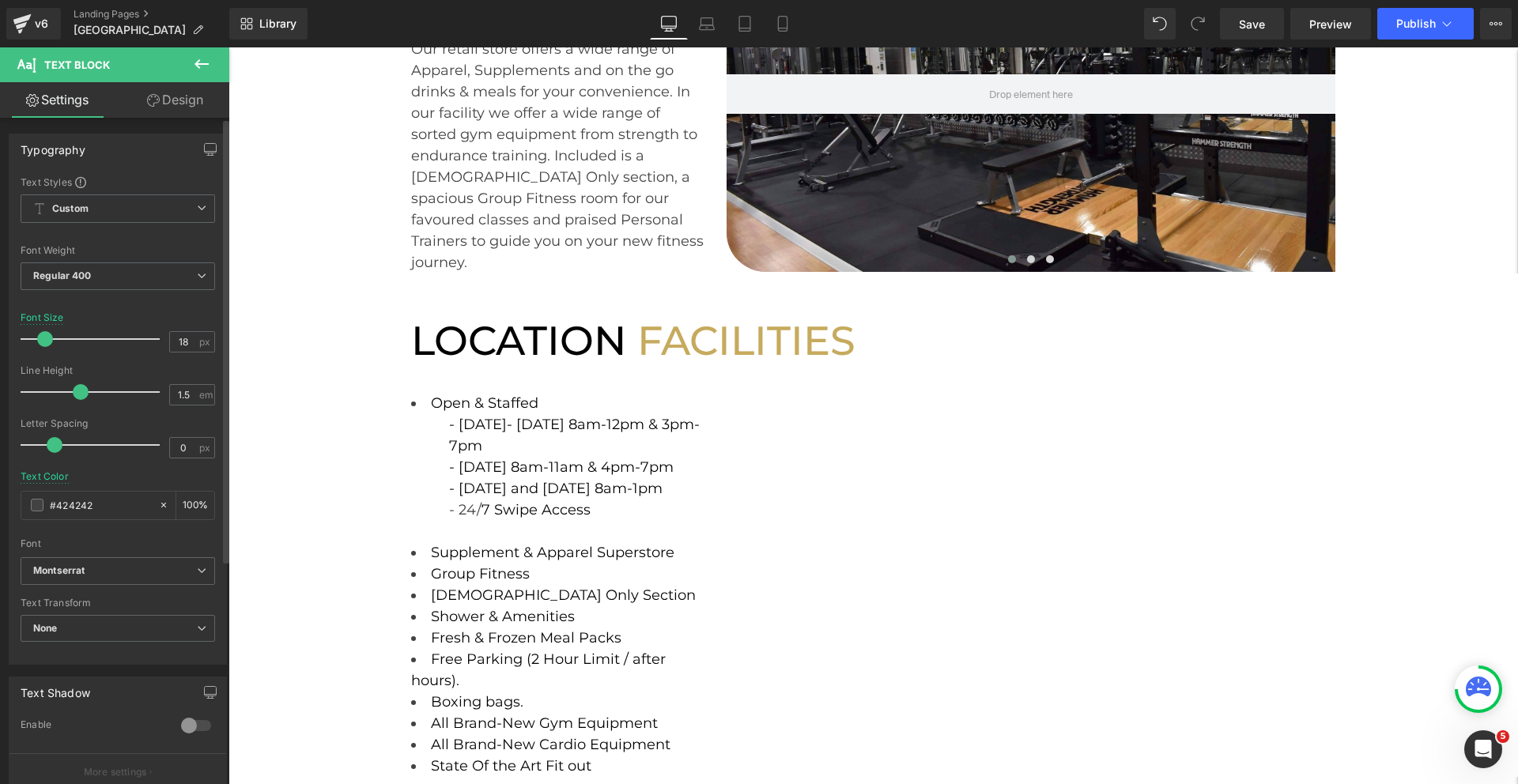
scroll to position [0, 0]
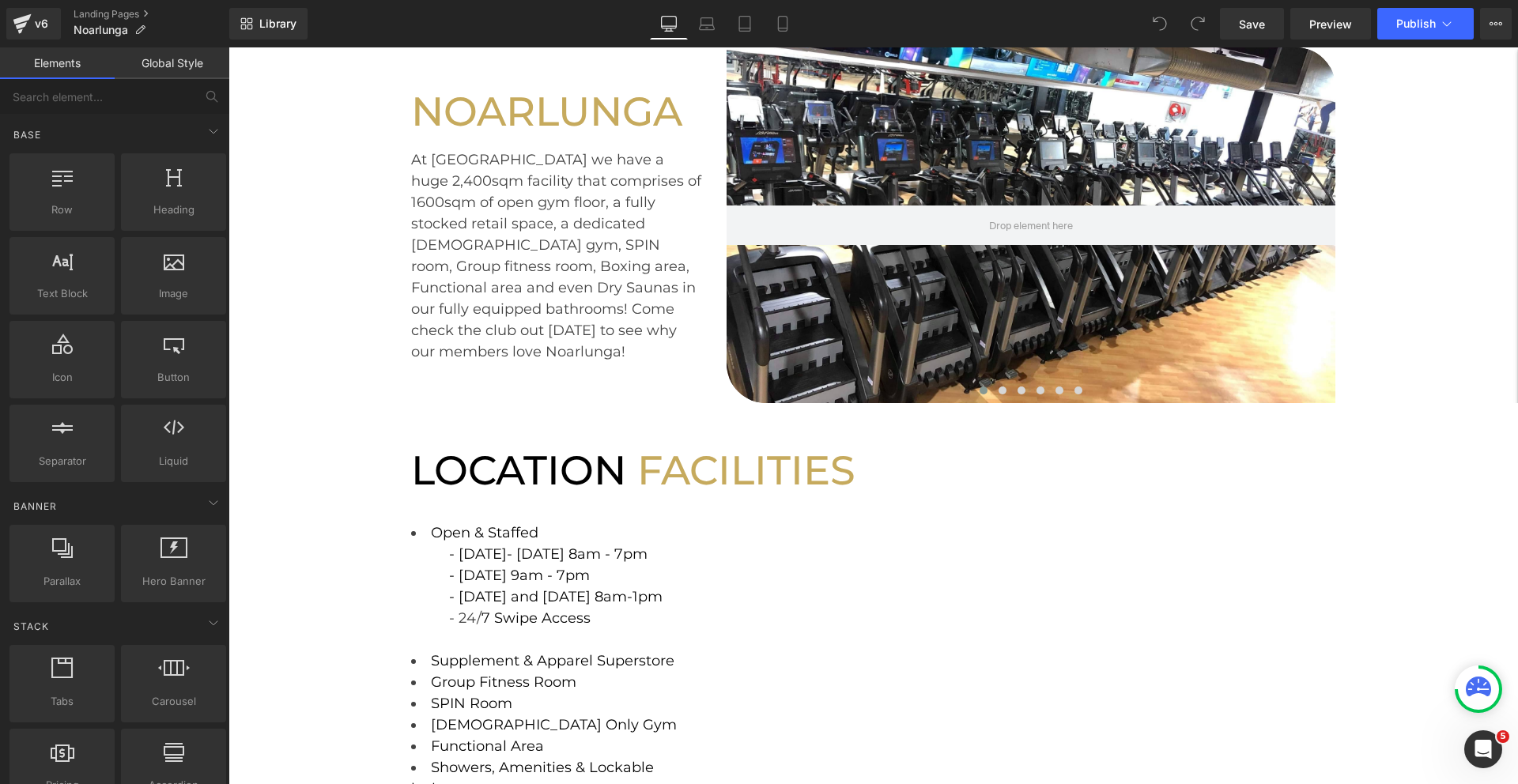
scroll to position [116, 0]
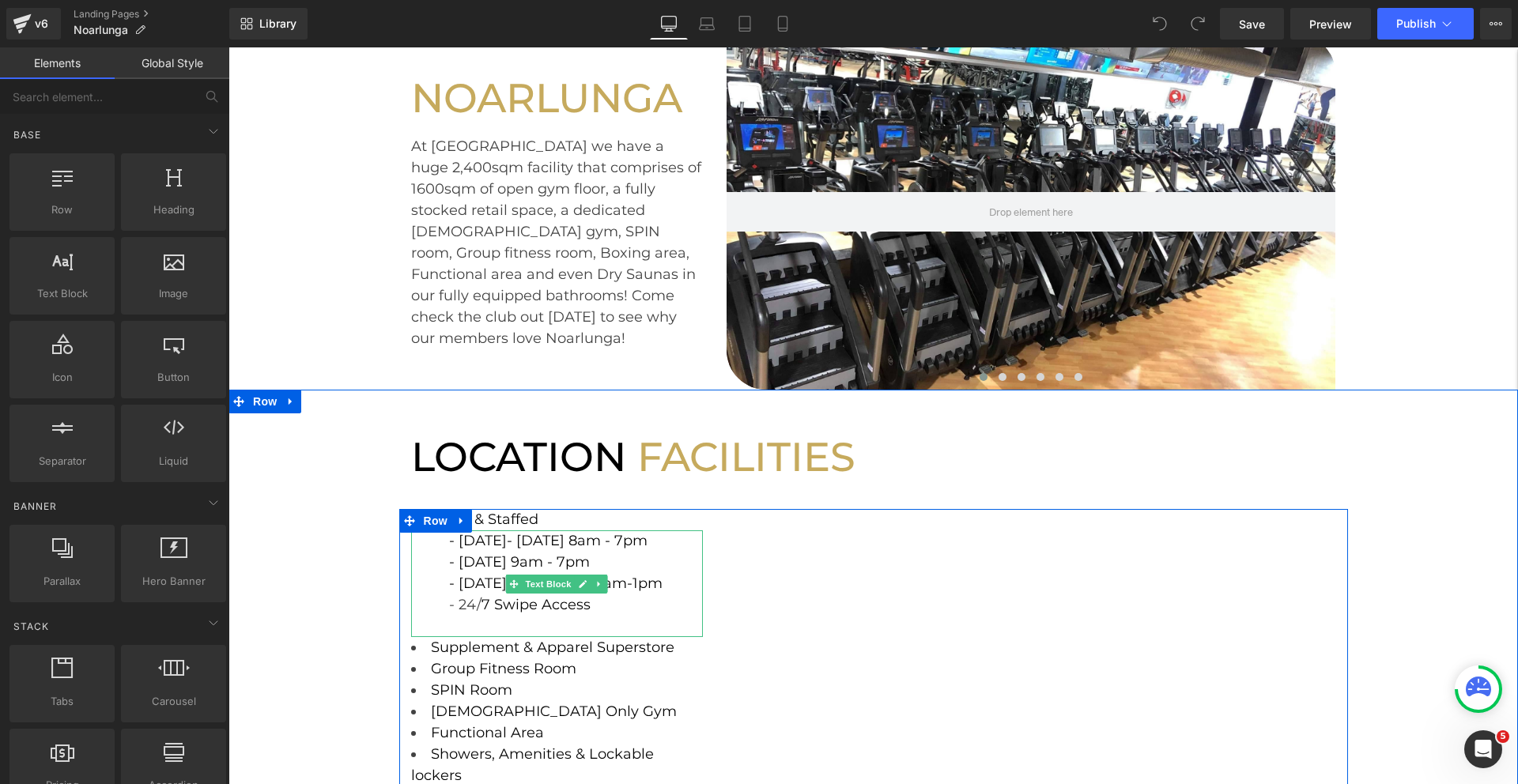
click at [582, 560] on span "- Friday 9am - 7pm" at bounding box center [519, 562] width 141 height 17
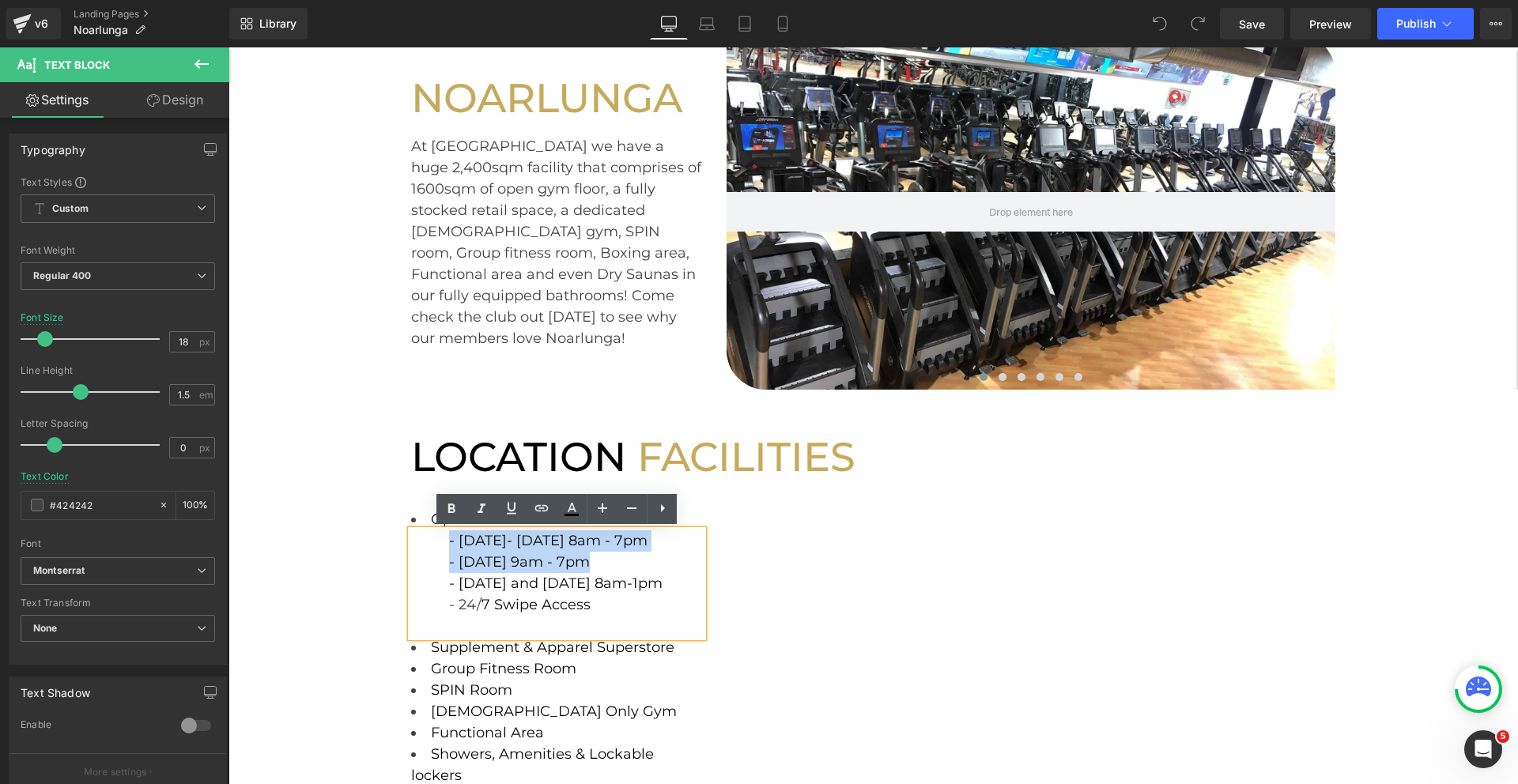
drag, startPoint x: 582, startPoint y: 561, endPoint x: 428, endPoint y: 542, distance: 155.2
click at [428, 542] on div "- Monday- Thursday 8am - 7pm - Friday 9am - 7pm - Saturday and Sunday 8am-1pm -…" at bounding box center [557, 584] width 292 height 107
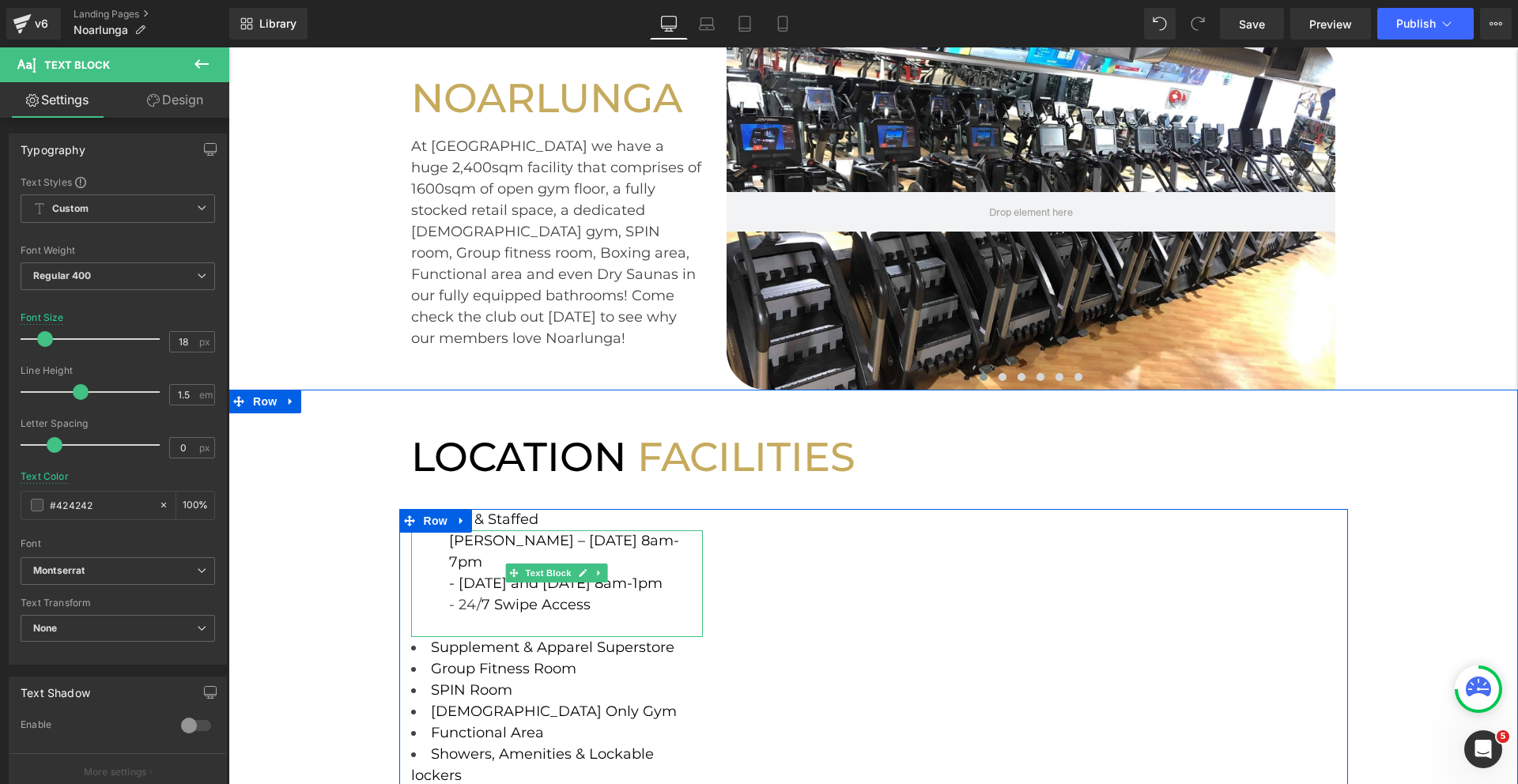
click at [449, 545] on span "Mondy – Friday 8am-7pm" at bounding box center [564, 551] width 230 height 39
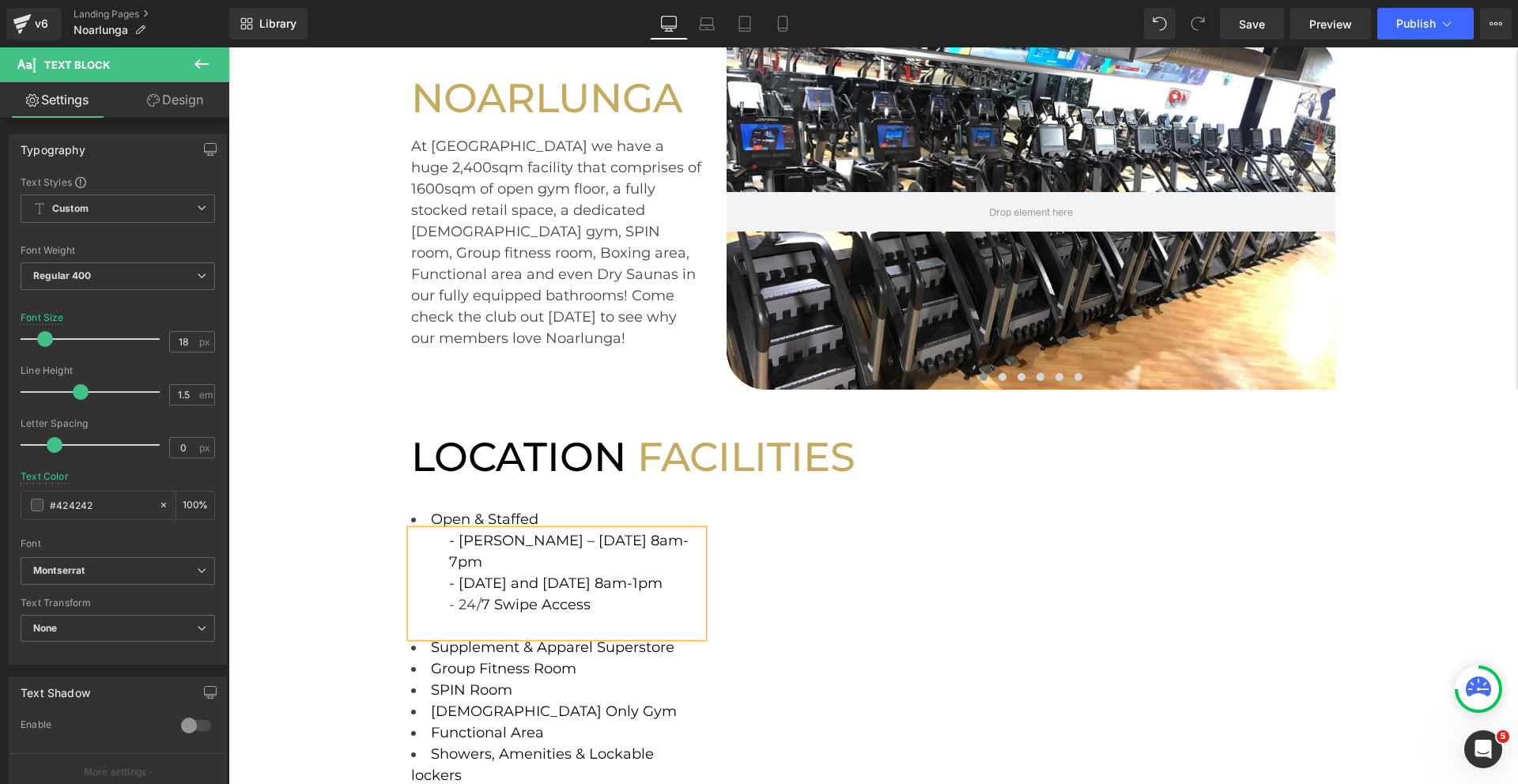
click at [273, 580] on div "LOCATION FACILITIES Heading Row Open & Staffed Text Block - Mondy – Friday 8am-…" at bounding box center [873, 673] width 1289 height 567
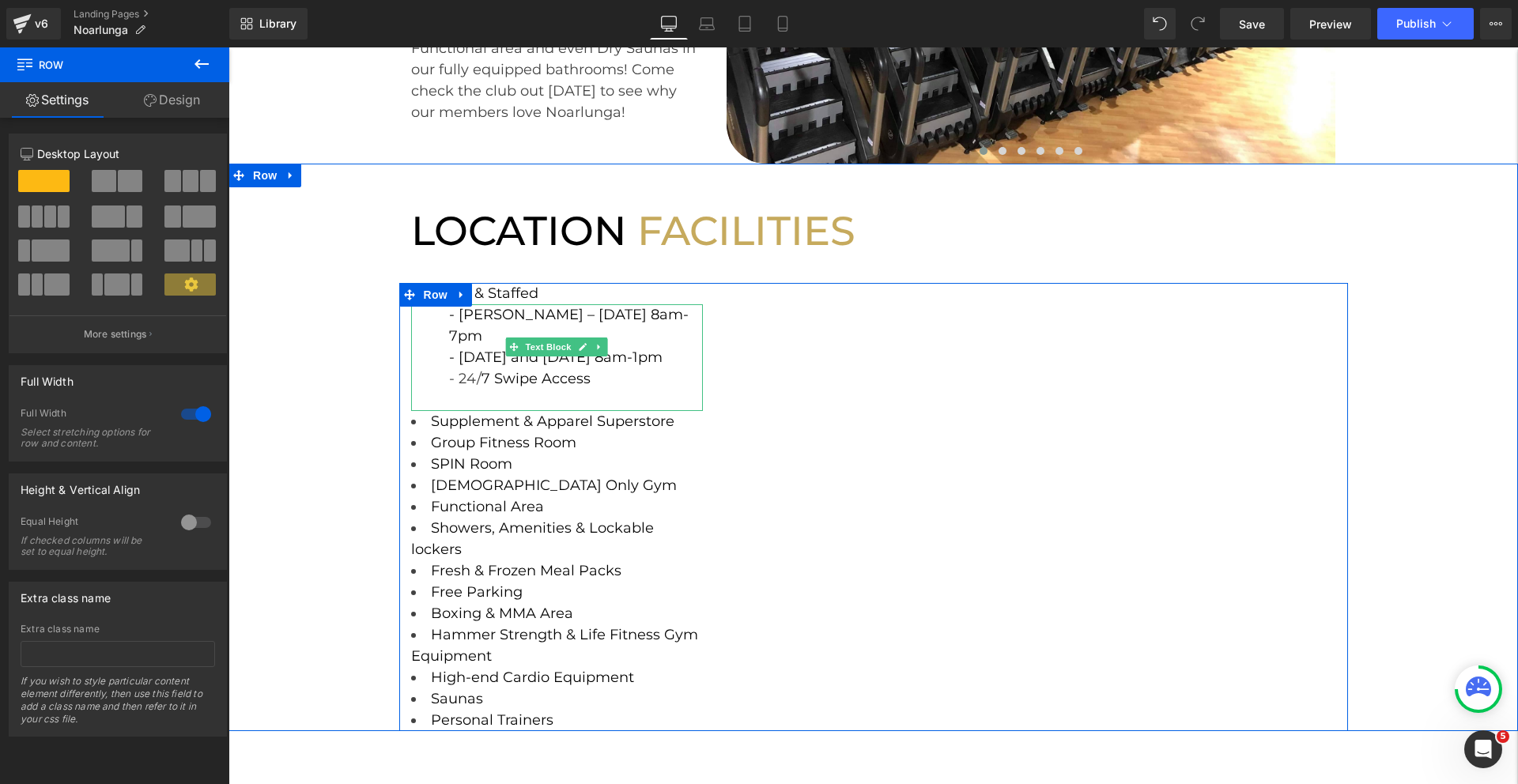
scroll to position [394, 0]
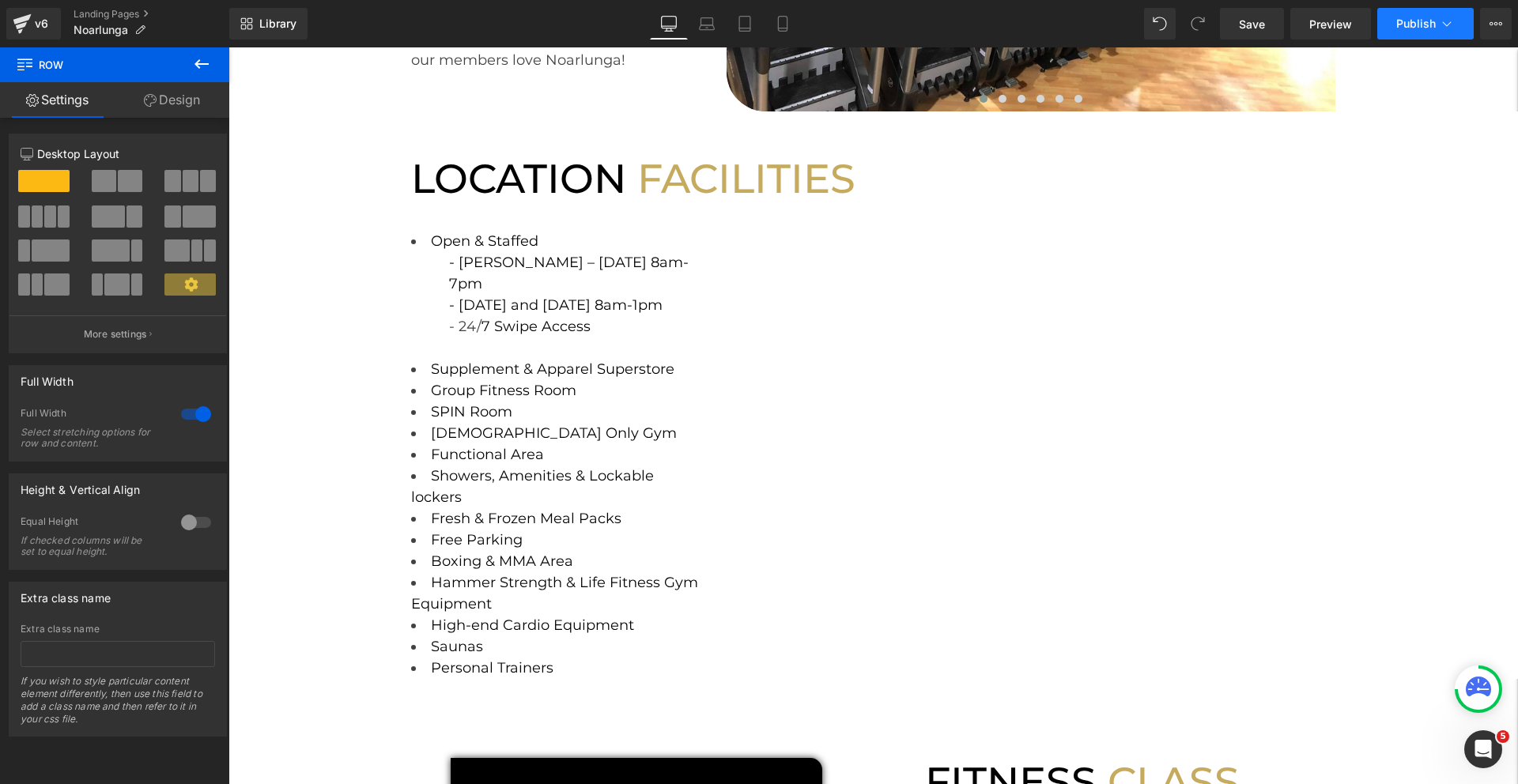
click at [1403, 31] on button "Publish" at bounding box center [1425, 24] width 97 height 31
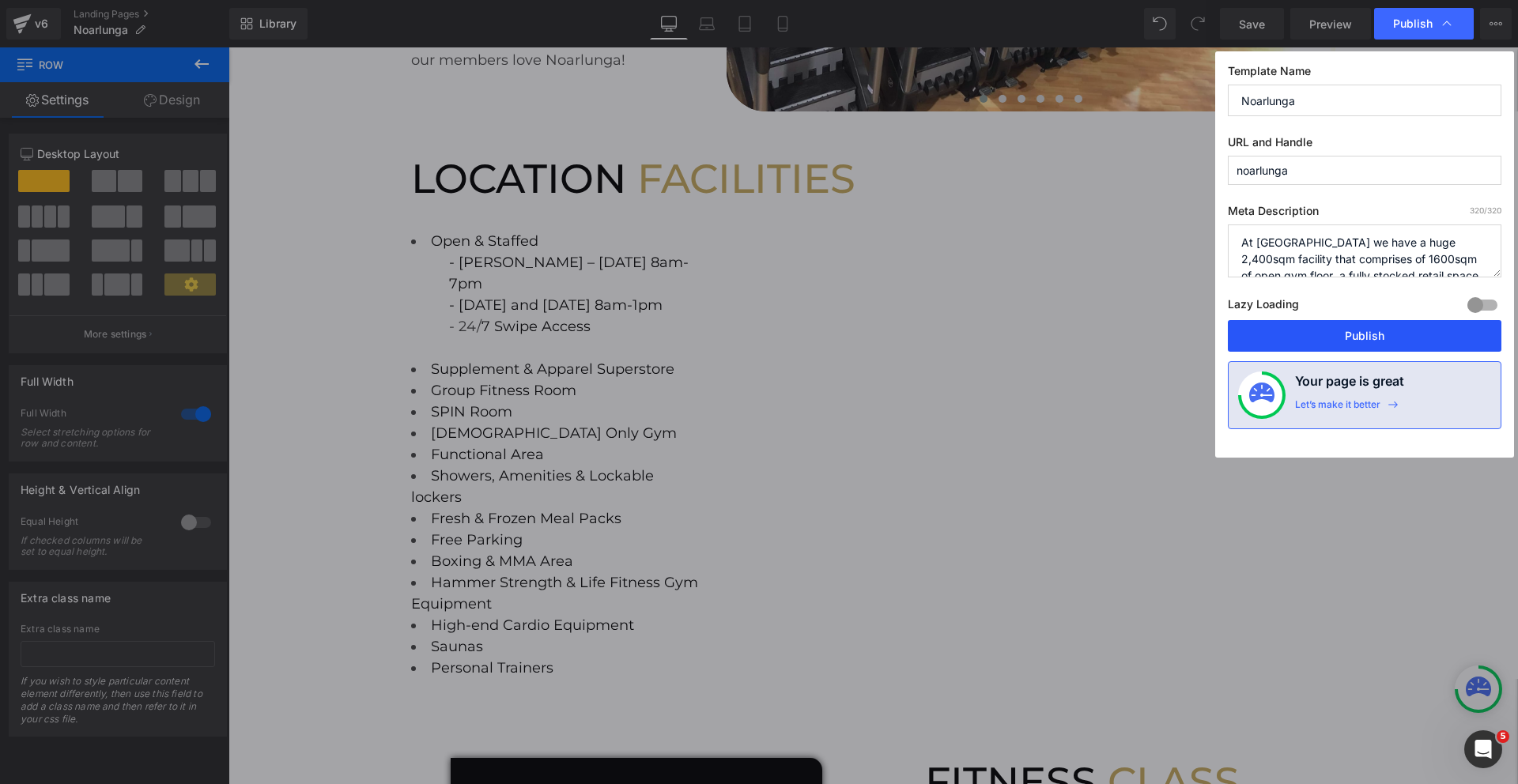
click at [1398, 324] on button "Publish" at bounding box center [1364, 335] width 273 height 31
